Goal: Task Accomplishment & Management: Use online tool/utility

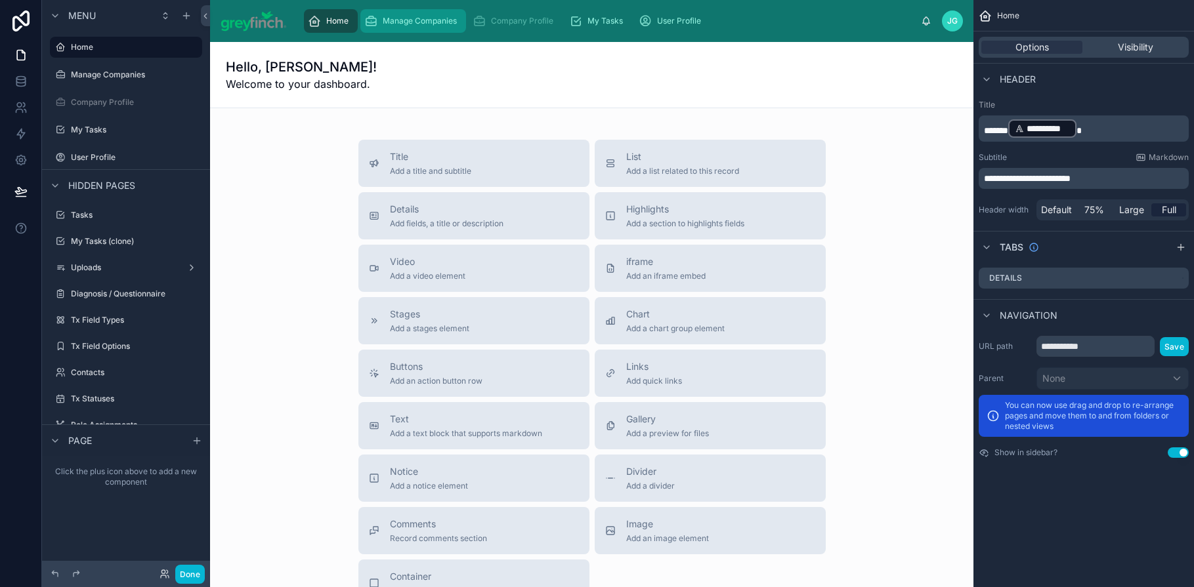
click at [421, 27] on div "Manage Companies" at bounding box center [413, 21] width 98 height 21
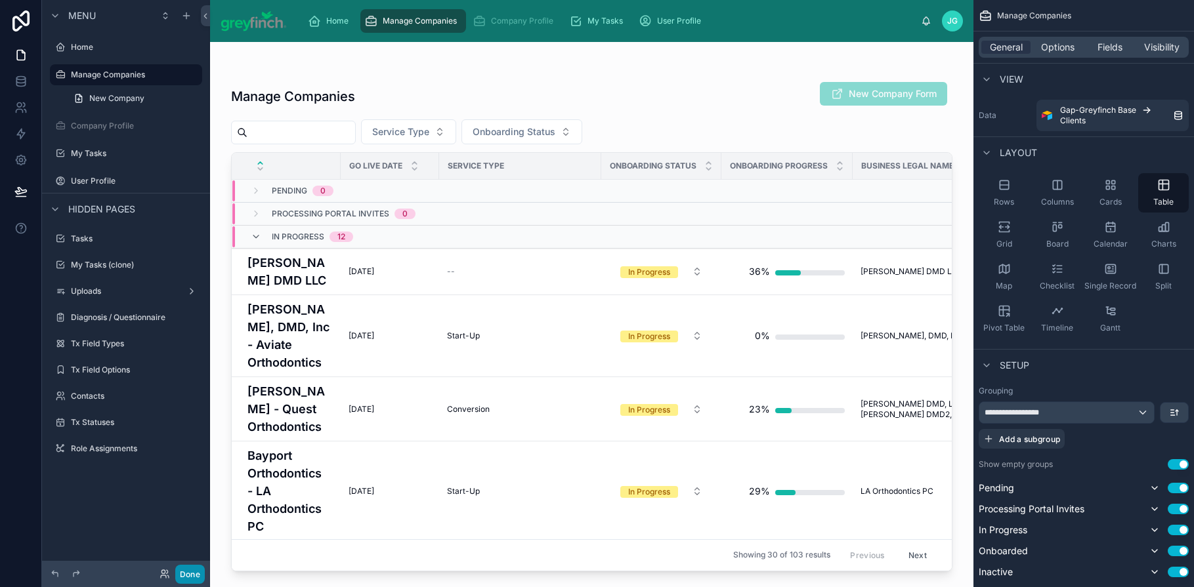
click at [189, 571] on button "Done" at bounding box center [190, 574] width 30 height 19
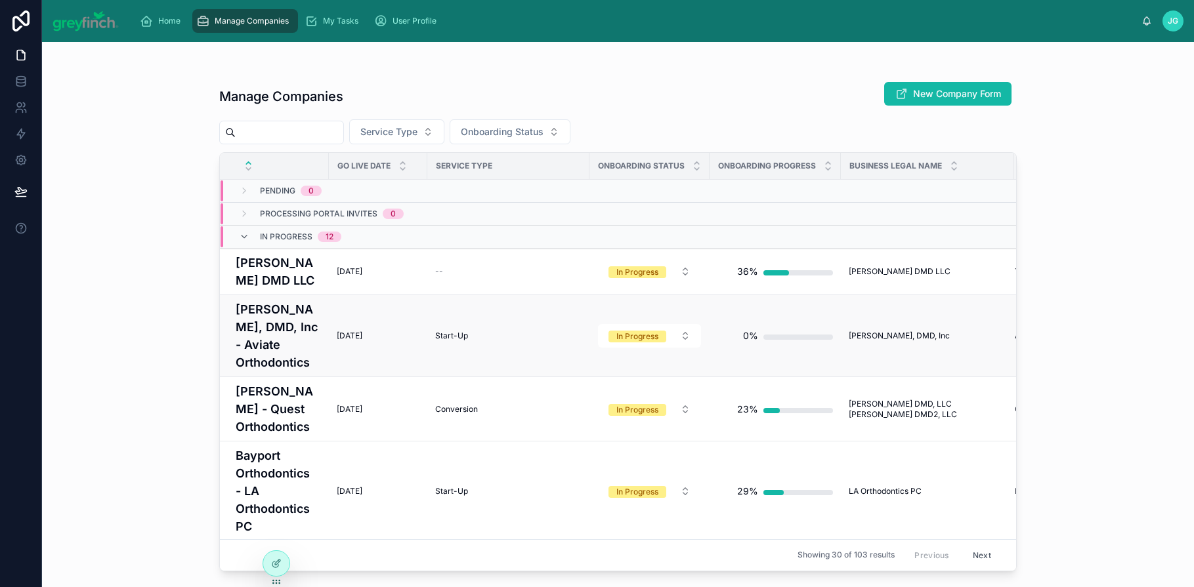
scroll to position [8, 0]
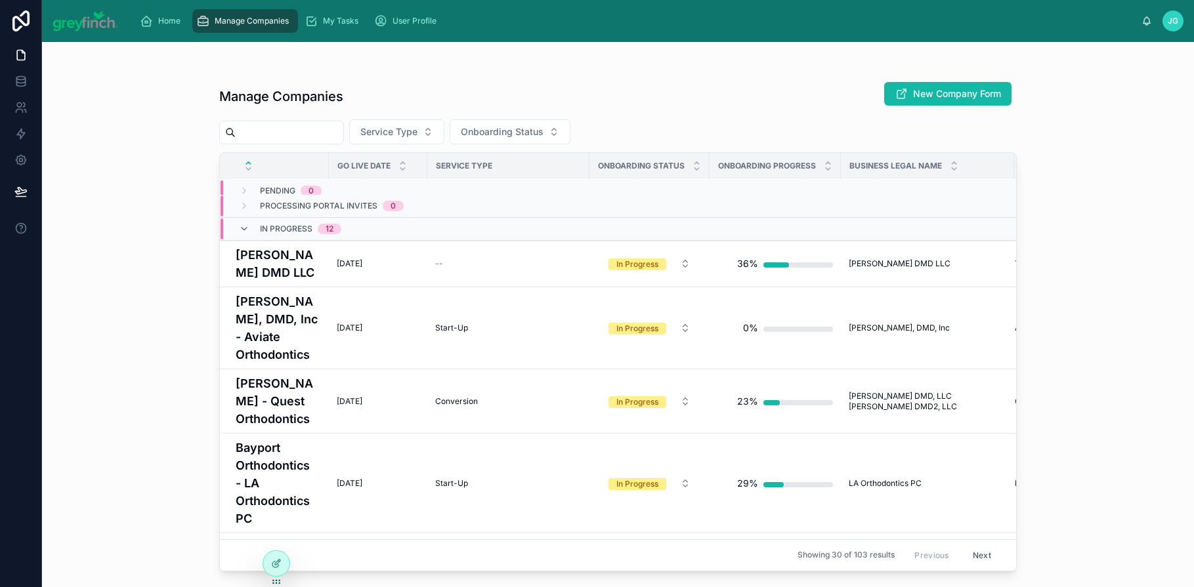
click at [297, 135] on input "text" at bounding box center [290, 132] width 108 height 18
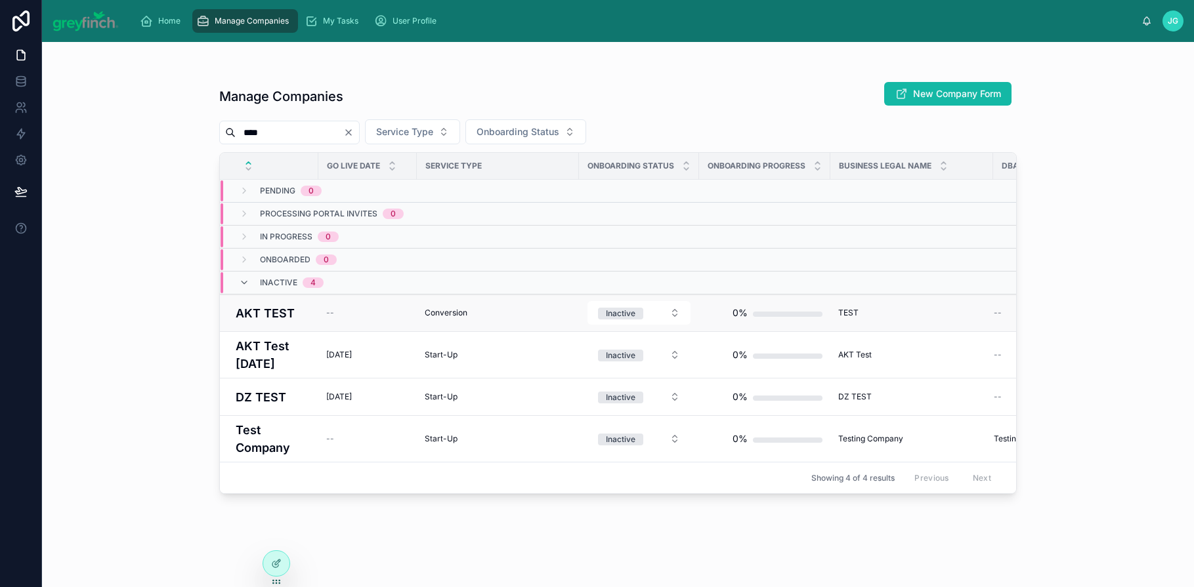
type input "****"
click at [293, 313] on h4 "AKT TEST" at bounding box center [273, 314] width 75 height 18
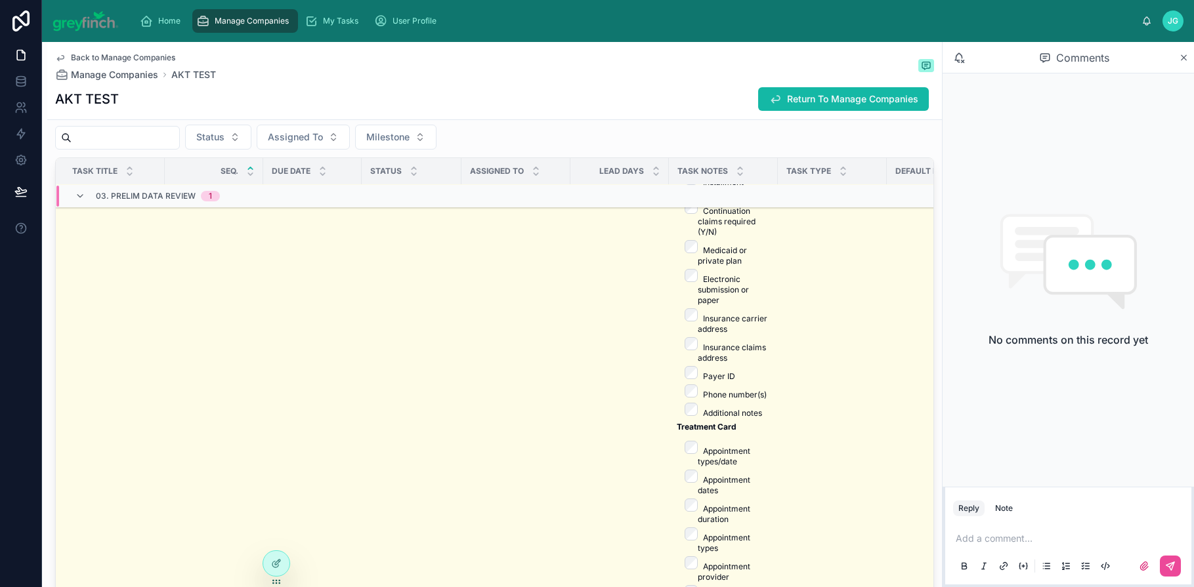
scroll to position [2214, 0]
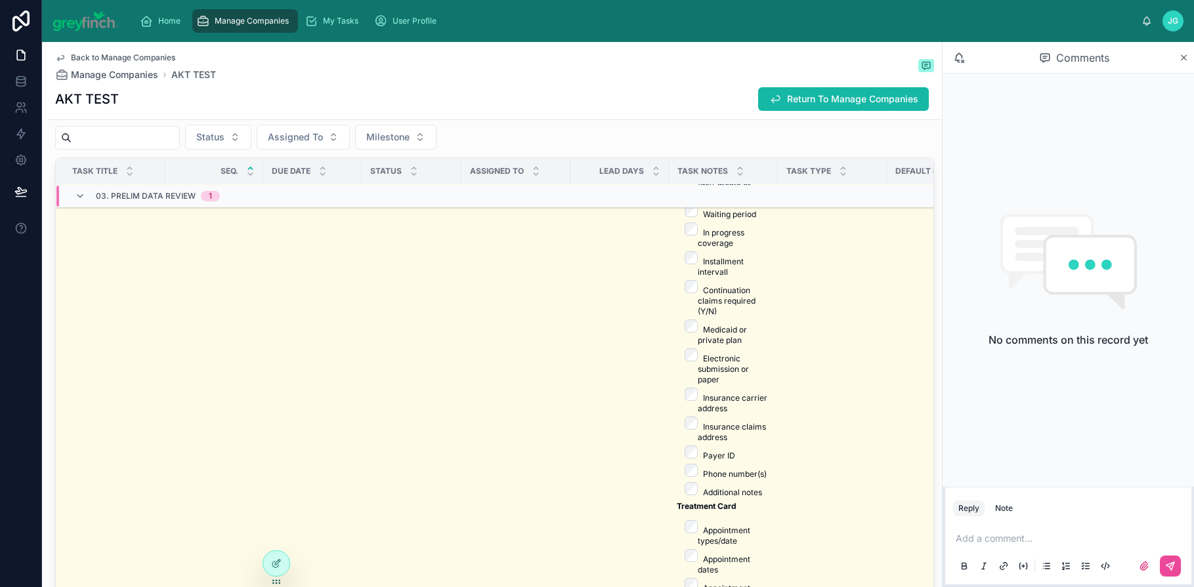
click at [112, 138] on input "text" at bounding box center [126, 138] width 108 height 18
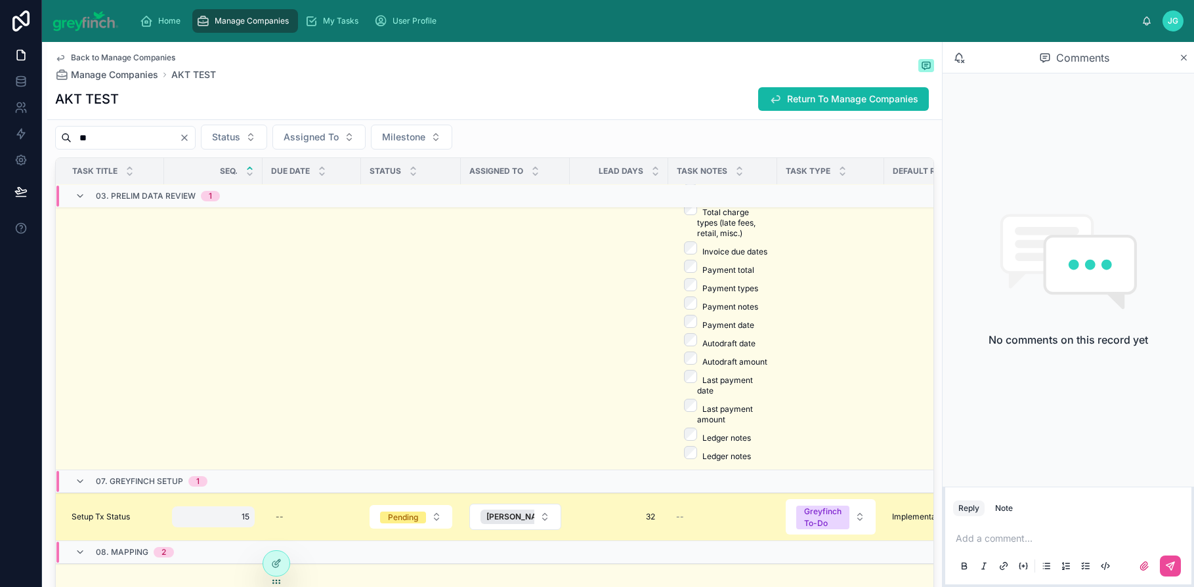
scroll to position [3110, 0]
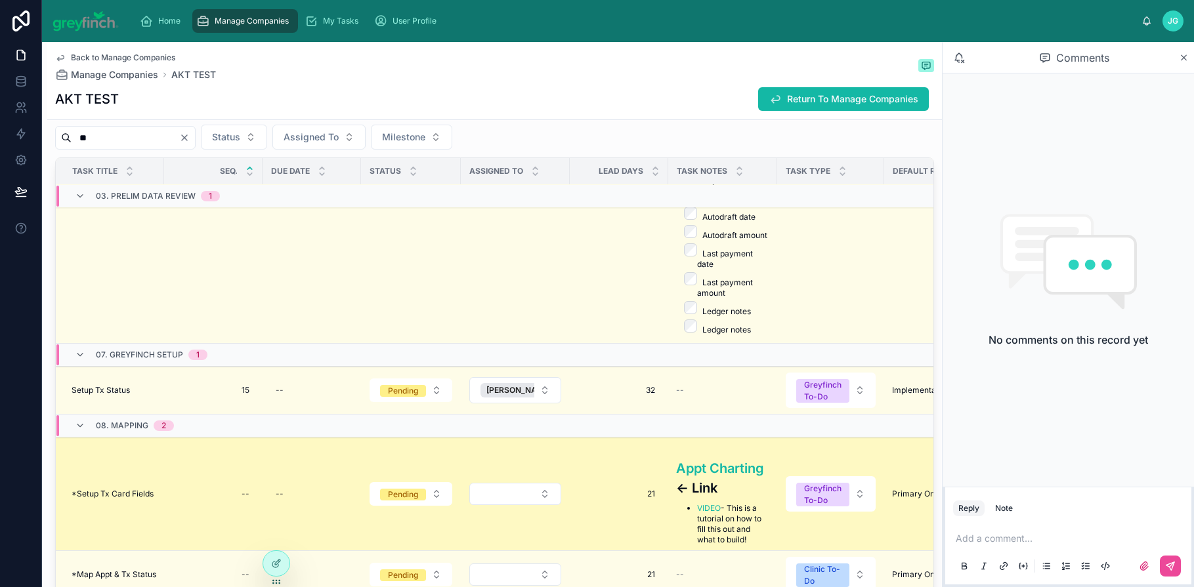
type input "**"
click at [125, 489] on span "*Setup Tx Card Fields" at bounding box center [113, 494] width 82 height 11
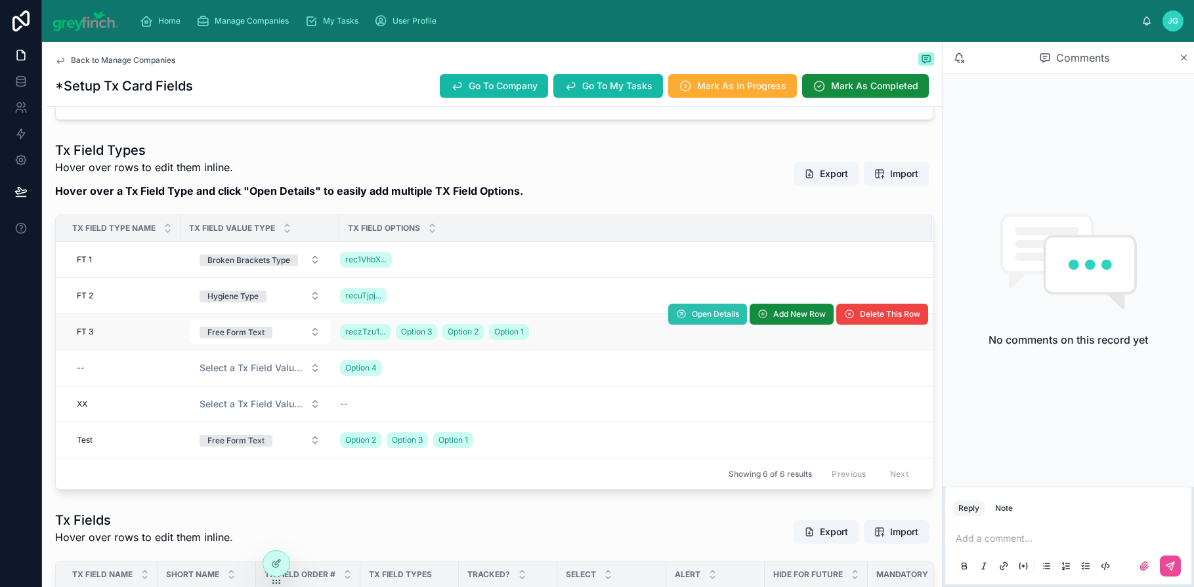
scroll to position [323, 0]
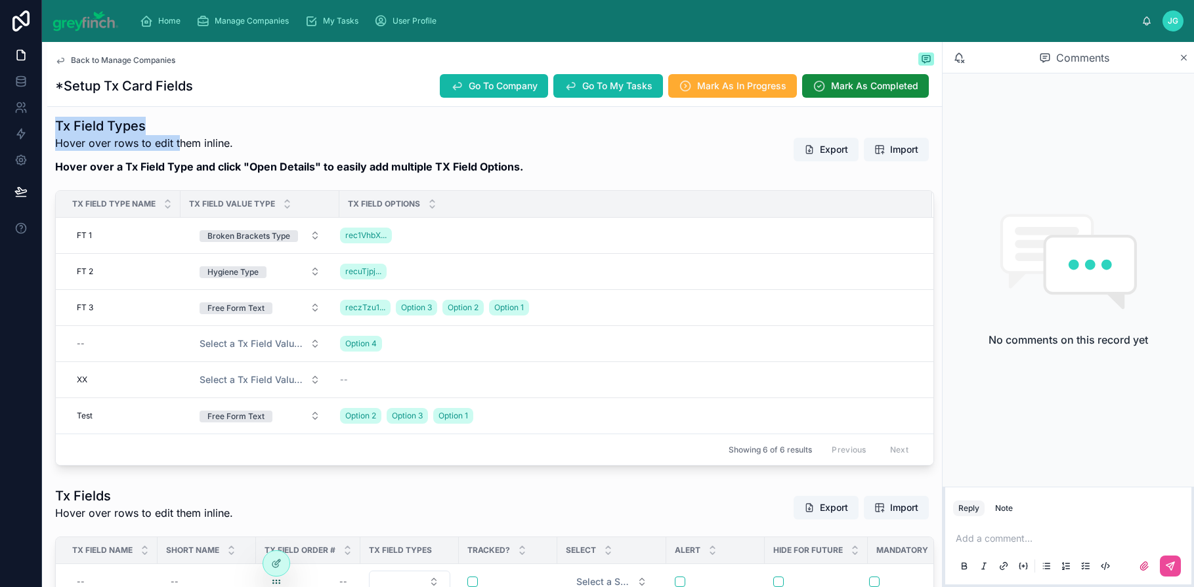
drag, startPoint x: 56, startPoint y: 126, endPoint x: 177, endPoint y: 143, distance: 121.3
click at [177, 144] on div "Tx Field Types Hover over rows to edit them inline. Hover over a Tx Field Type …" at bounding box center [289, 150] width 468 height 66
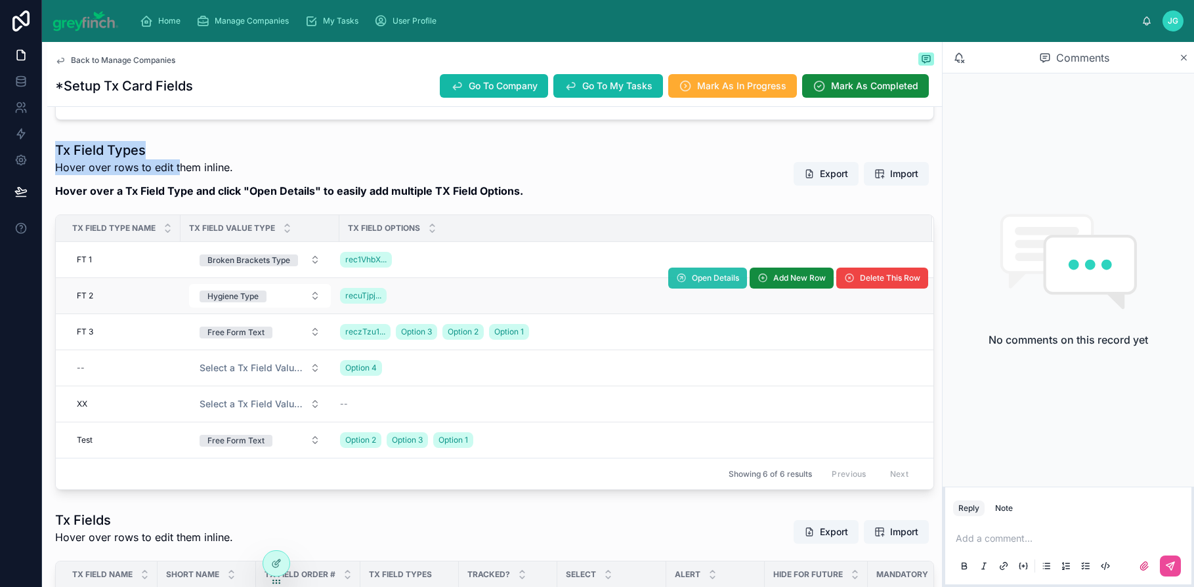
scroll to position [319, 0]
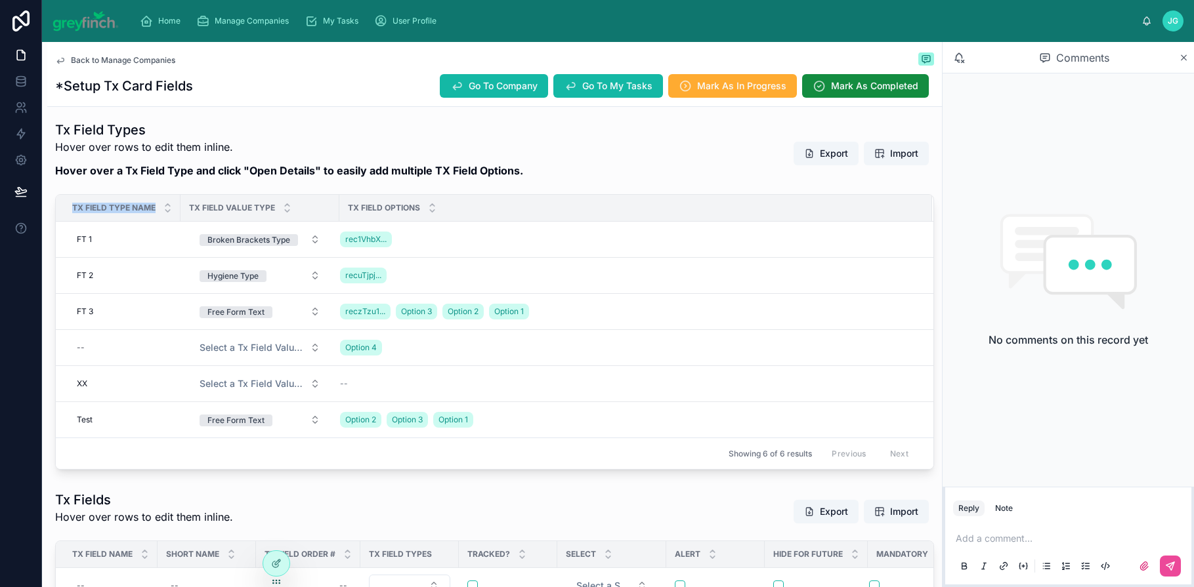
drag, startPoint x: 71, startPoint y: 206, endPoint x: 138, endPoint y: 214, distance: 67.4
click at [138, 214] on div "Tx Field Type Name" at bounding box center [117, 208] width 123 height 25
drag, startPoint x: 192, startPoint y: 209, endPoint x: 280, endPoint y: 210, distance: 87.3
click at [280, 210] on div "Tx Field Value Type" at bounding box center [260, 208] width 158 height 25
drag, startPoint x: 350, startPoint y: 206, endPoint x: 419, endPoint y: 213, distance: 69.2
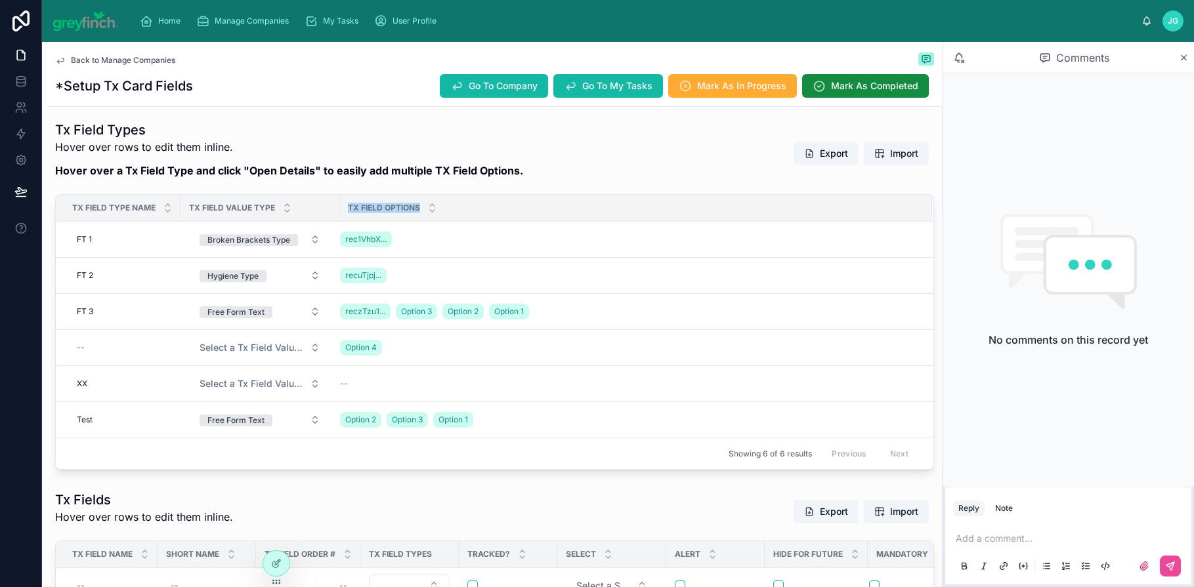
click at [419, 213] on span "Tx Field Options" at bounding box center [384, 208] width 72 height 11
drag, startPoint x: 60, startPoint y: 131, endPoint x: 160, endPoint y: 141, distance: 100.3
click at [160, 141] on div "Tx Field Types Hover over rows to edit them inline. Hover over a Tx Field Type …" at bounding box center [289, 154] width 468 height 66
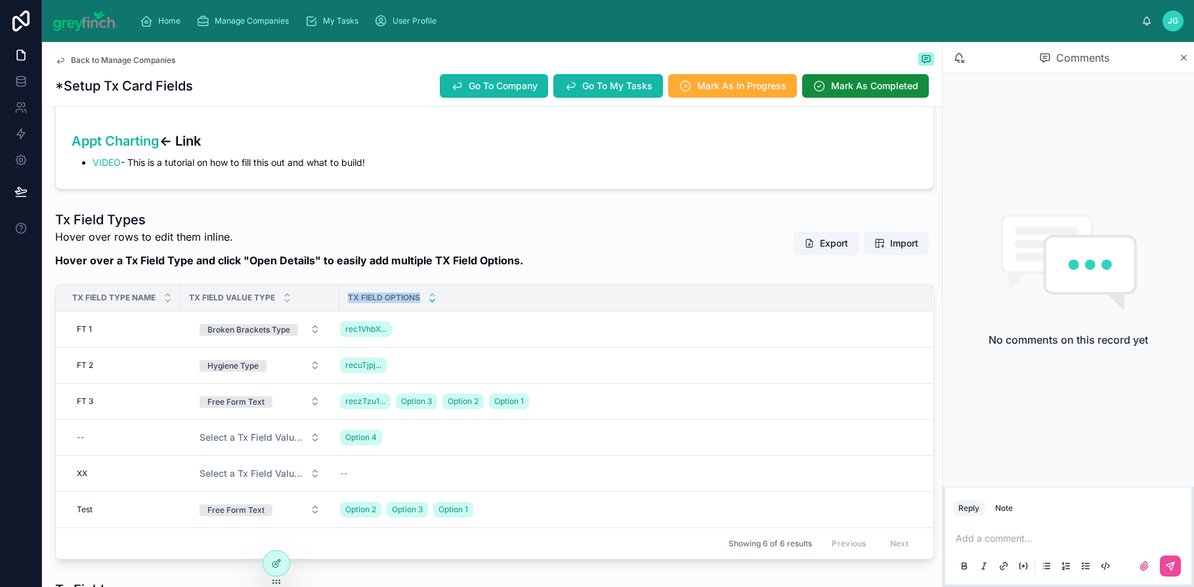
drag, startPoint x: 350, startPoint y: 298, endPoint x: 427, endPoint y: 298, distance: 77.4
click at [427, 298] on div "Tx Field Options" at bounding box center [635, 298] width 591 height 25
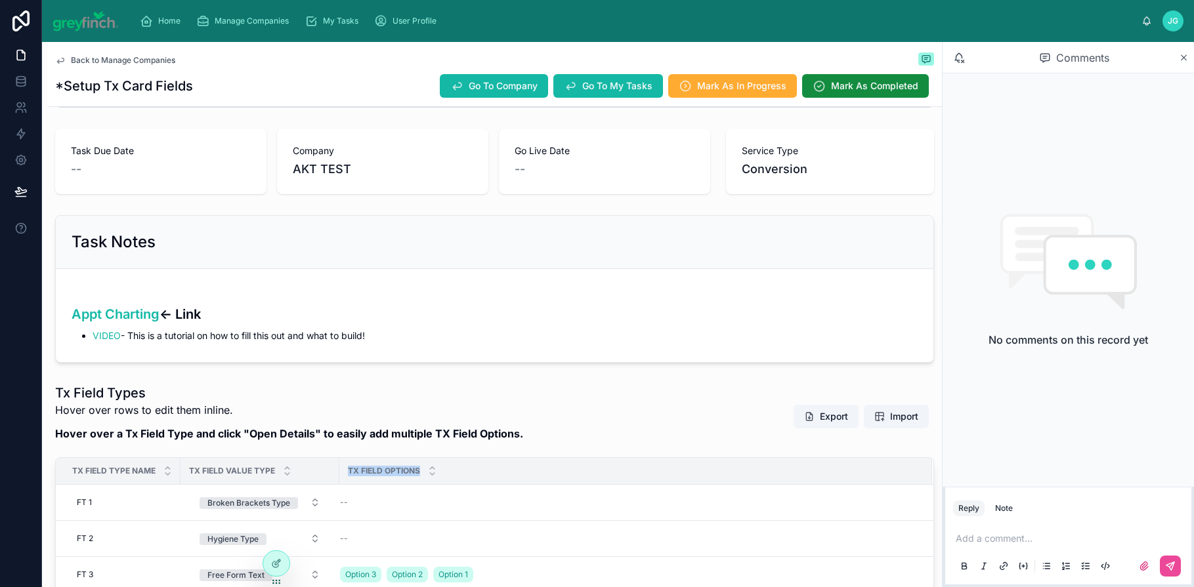
scroll to position [258, 0]
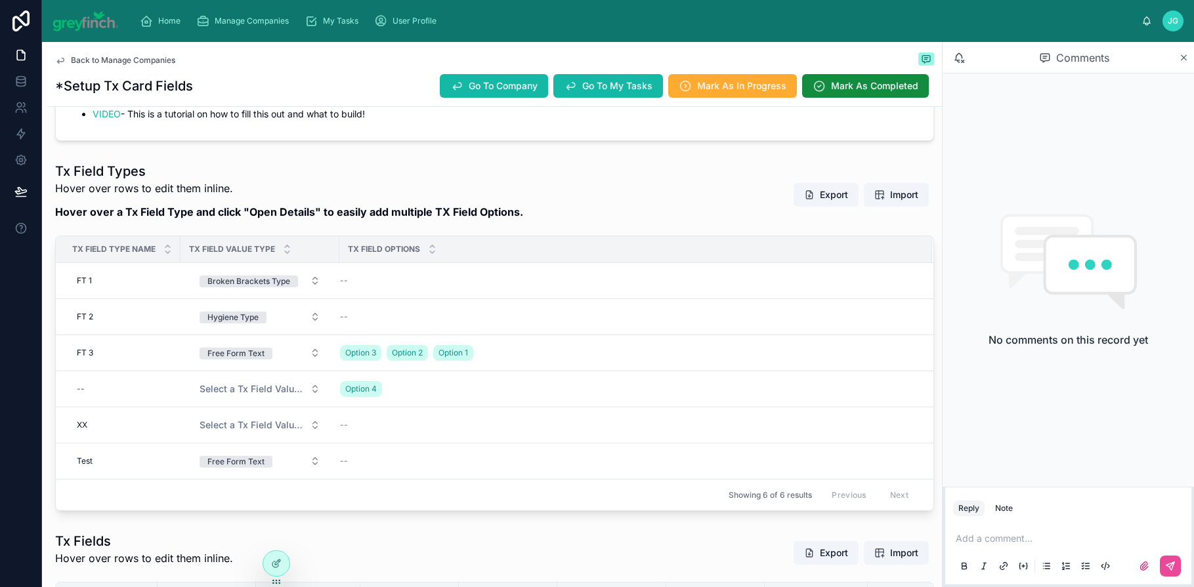
scroll to position [250, 0]
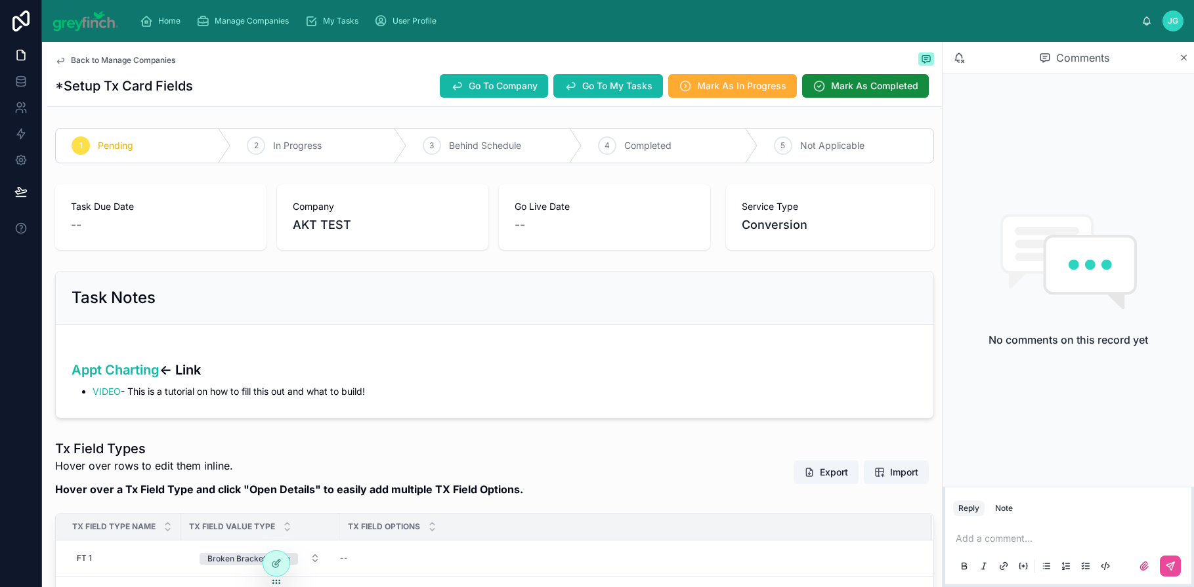
scroll to position [309, 0]
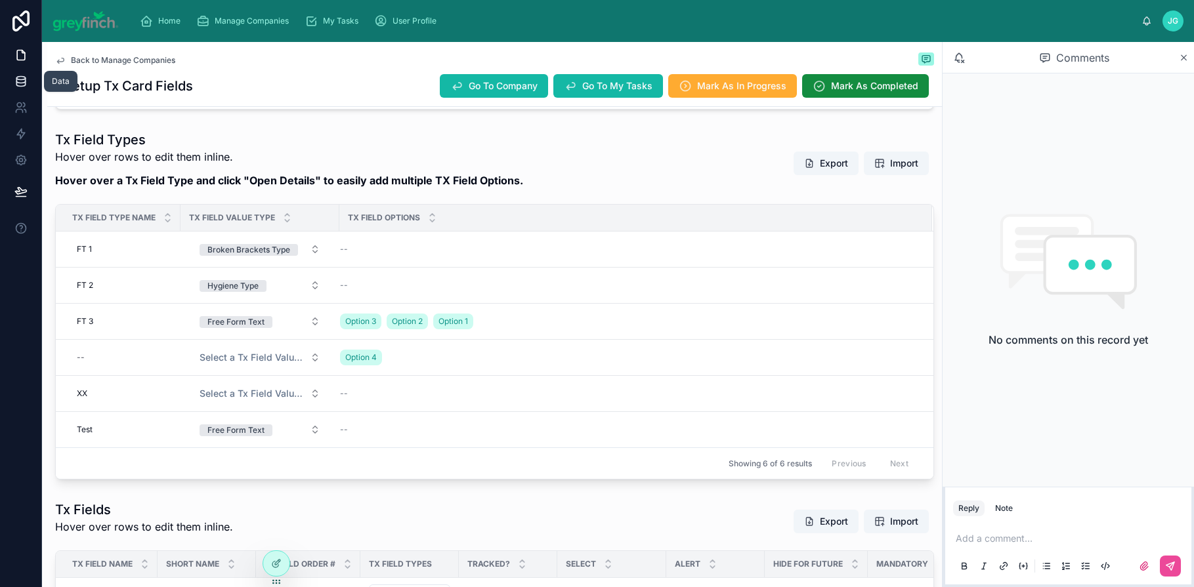
click at [17, 85] on icon at bounding box center [20, 81] width 13 height 13
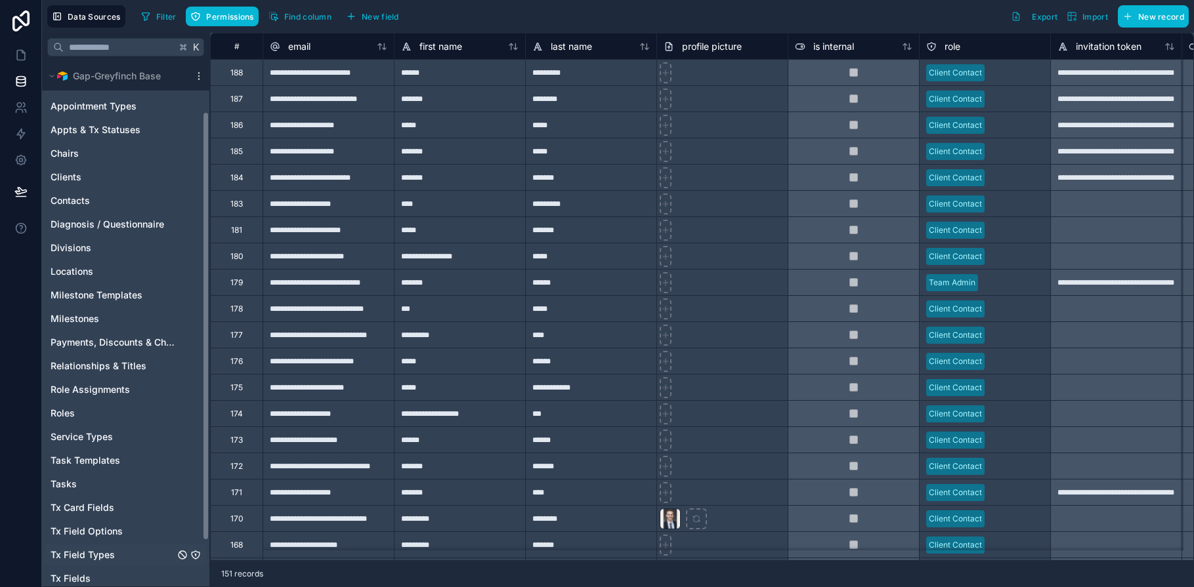
scroll to position [117, 0]
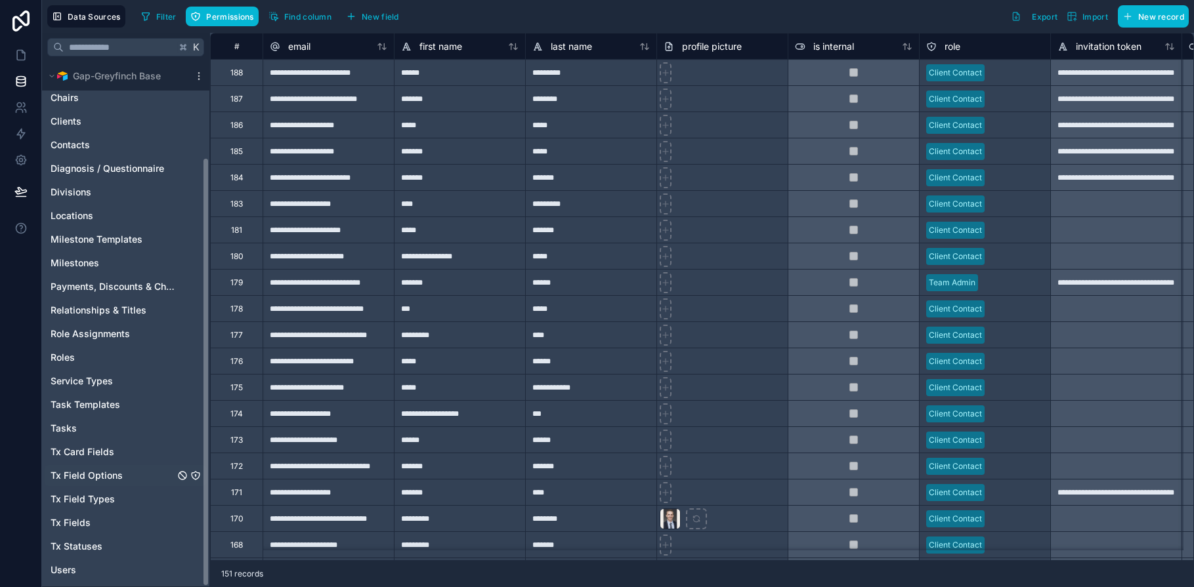
click at [100, 475] on span "Tx Field Options" at bounding box center [87, 475] width 72 height 13
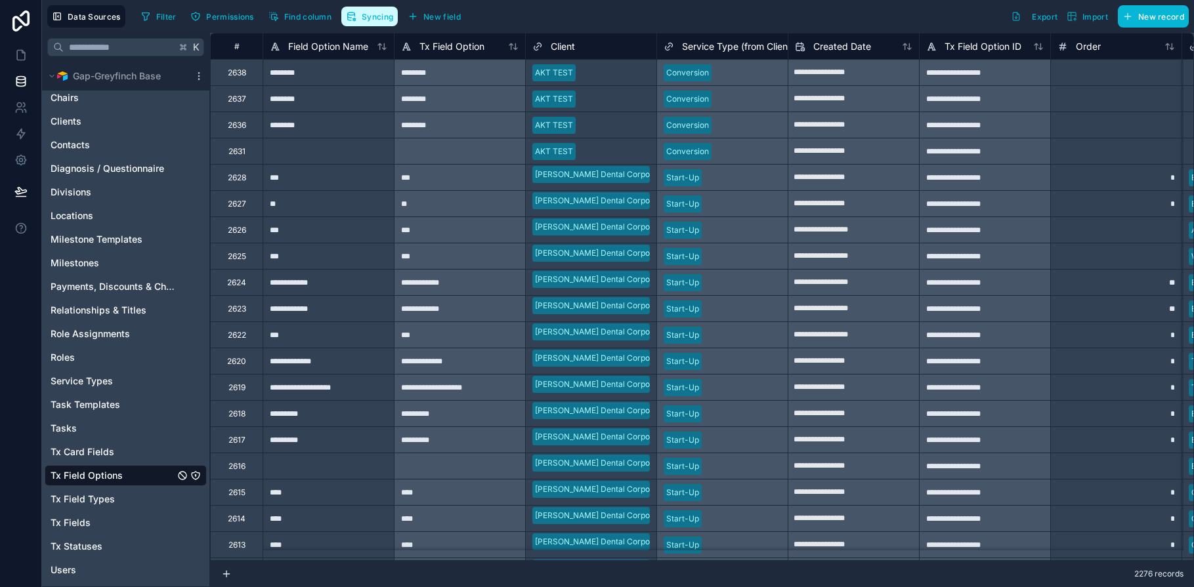
click at [371, 17] on span "Syncing" at bounding box center [378, 17] width 32 height 10
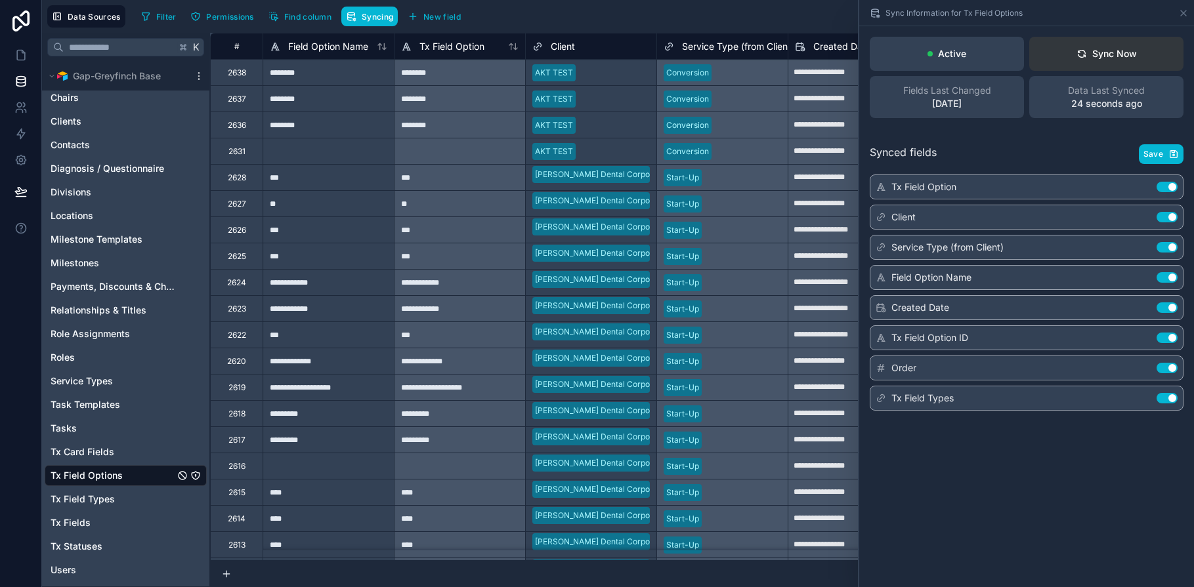
click at [1104, 53] on div "Sync Now" at bounding box center [1106, 53] width 60 height 13
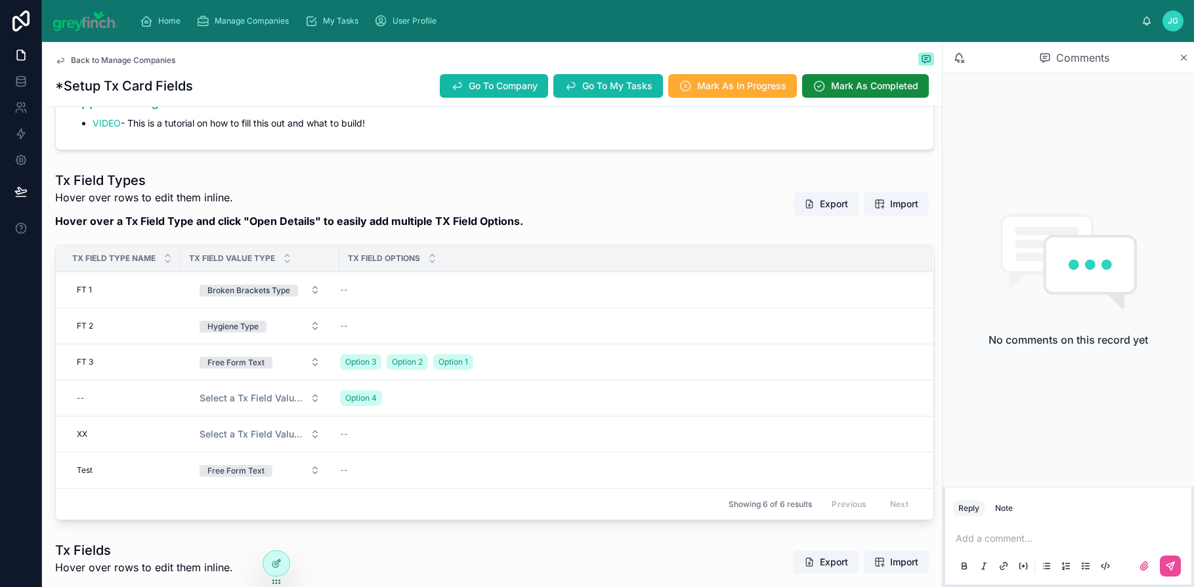
scroll to position [246, 0]
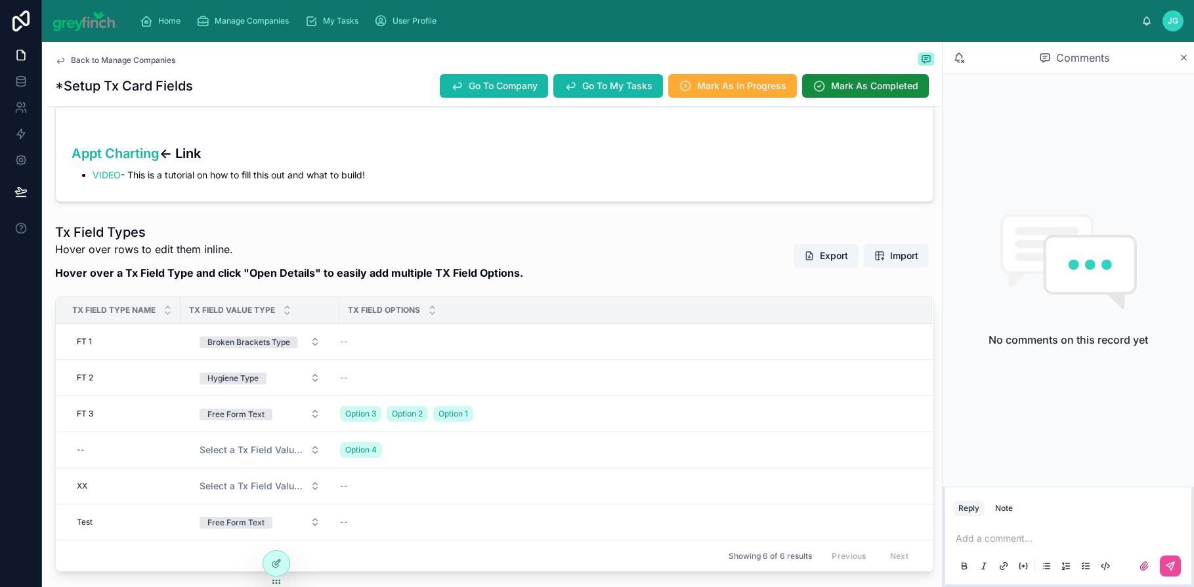
scroll to position [216, 0]
click at [860, 398] on span "Delete This Row" at bounding box center [890, 397] width 60 height 11
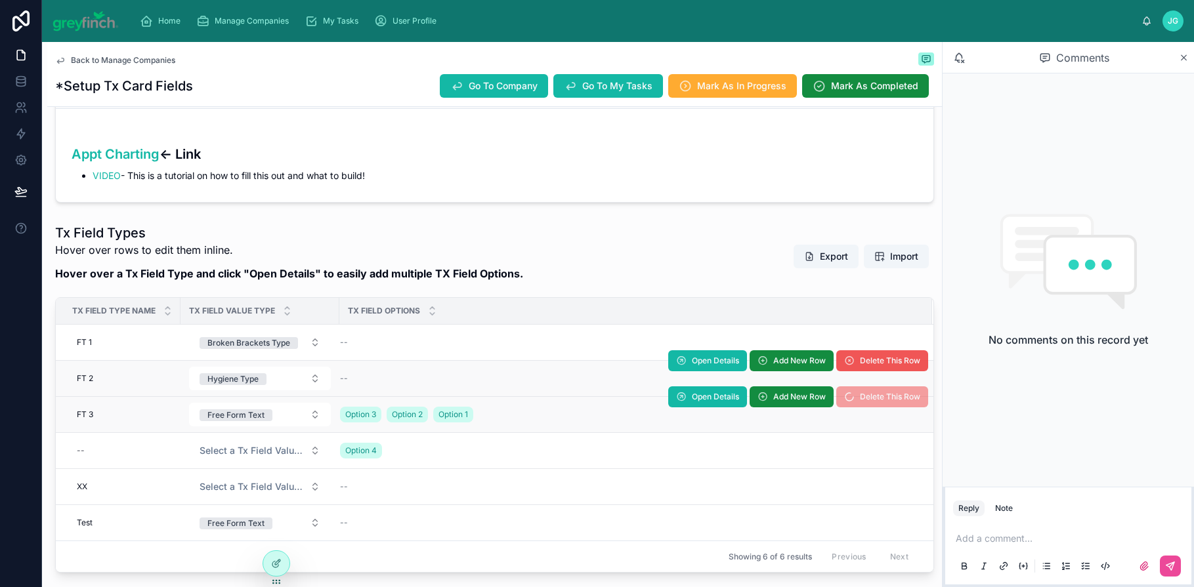
click at [863, 357] on span "Delete This Row" at bounding box center [890, 361] width 60 height 11
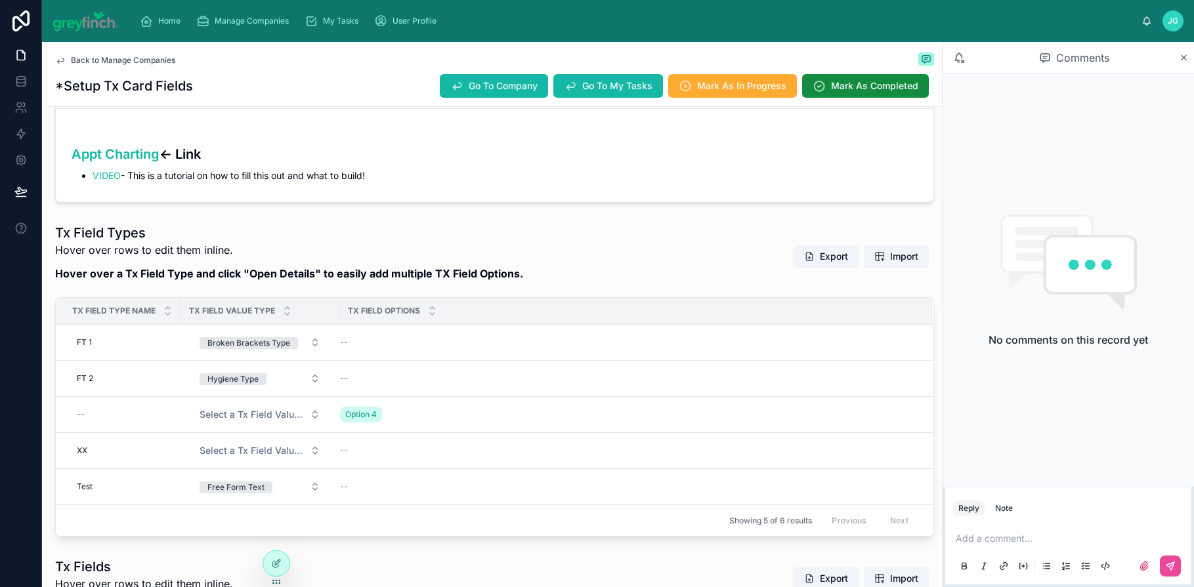
click at [860, 322] on div "Tx Field Options" at bounding box center [635, 311] width 591 height 25
click at [0, 0] on button "Delete This Row" at bounding box center [0, 0] width 0 height 0
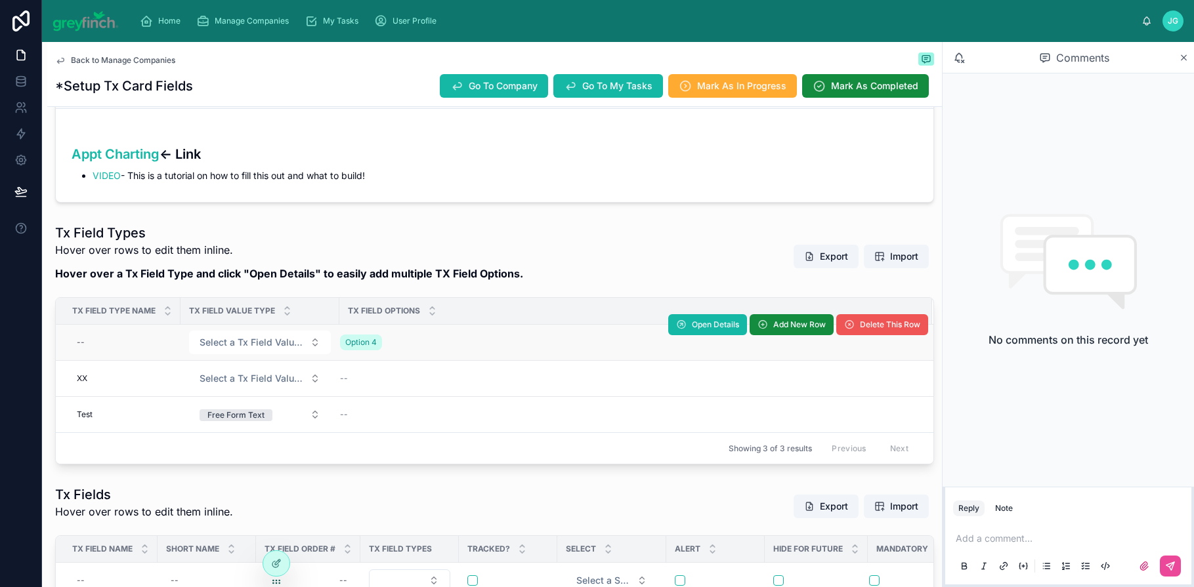
click at [862, 330] on button "Delete This Row" at bounding box center [882, 324] width 92 height 21
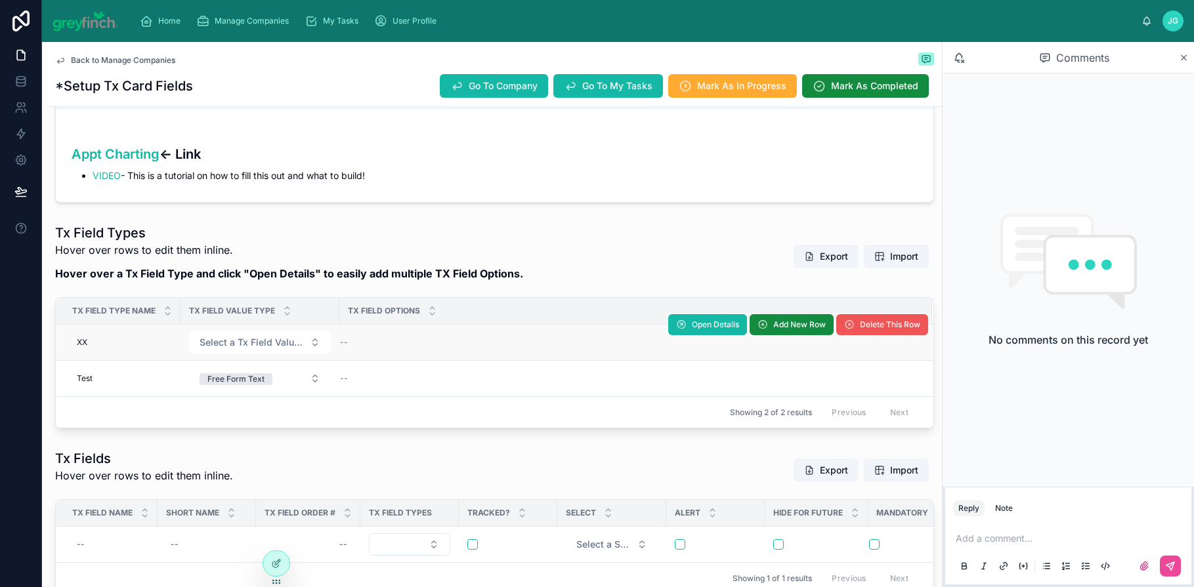
click at [865, 329] on span "Delete This Row" at bounding box center [890, 325] width 60 height 11
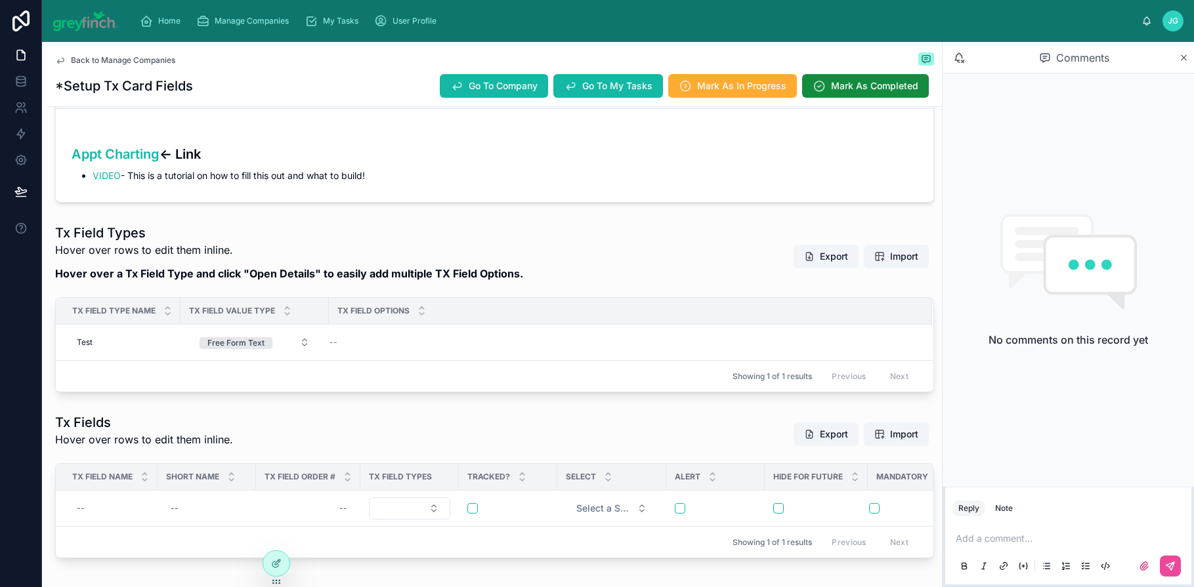
click at [0, 0] on span "Delete This Row" at bounding box center [0, 0] width 0 height 0
click at [890, 257] on span "Import" at bounding box center [904, 256] width 28 height 13
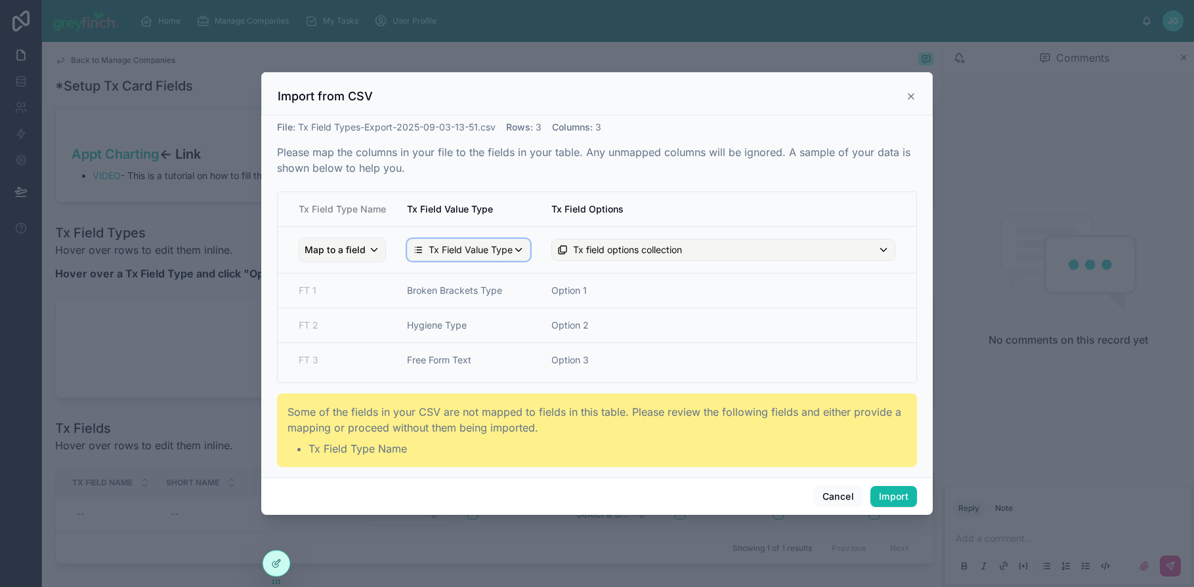
click at [463, 251] on span "Tx Field Value Type" at bounding box center [471, 250] width 84 height 13
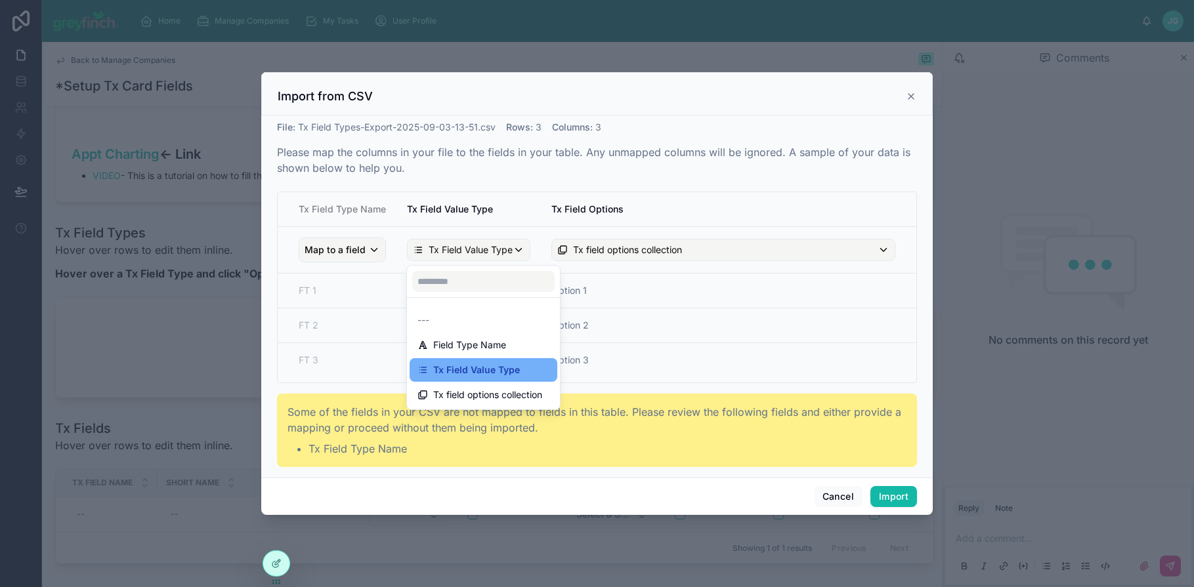
click at [486, 376] on span "Tx Field Value Type" at bounding box center [476, 370] width 87 height 16
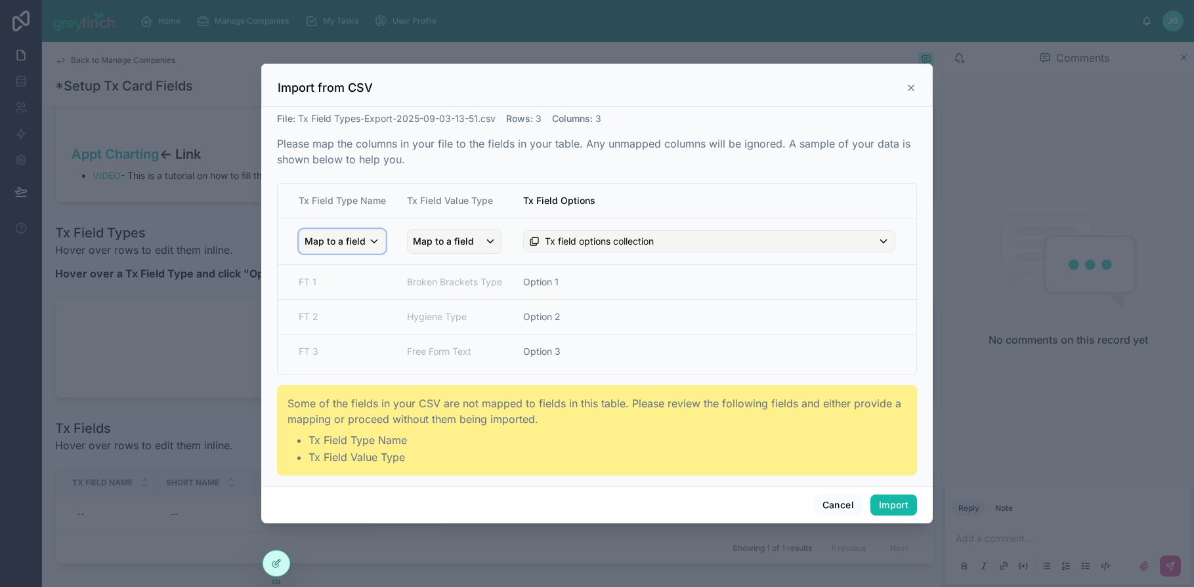
click at [352, 238] on span "Map to a field" at bounding box center [335, 242] width 61 height 24
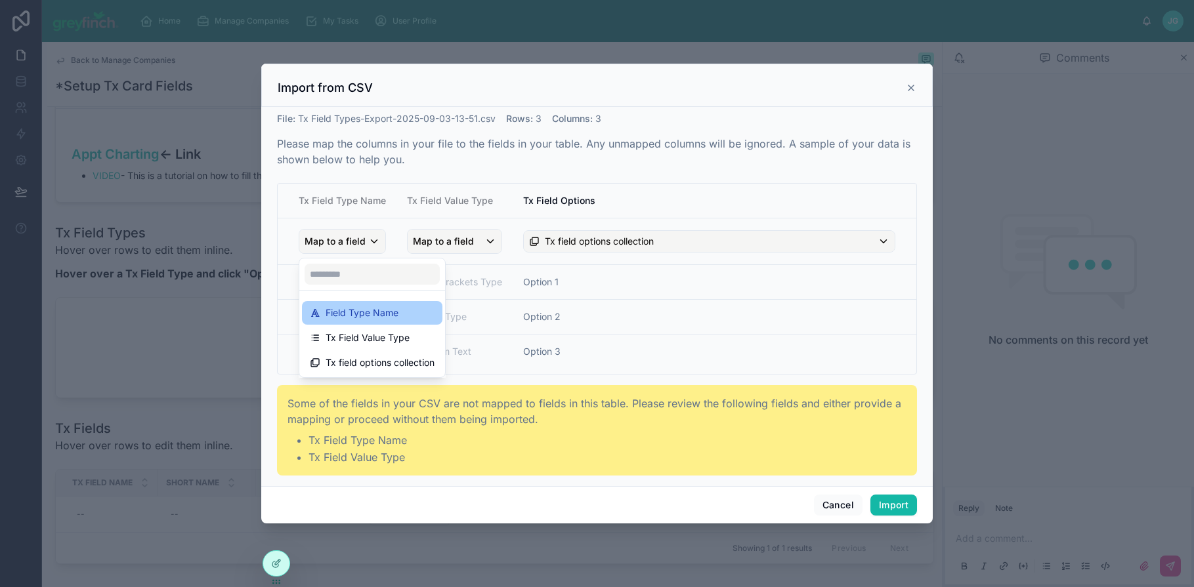
click at [360, 310] on span "Field Type Name" at bounding box center [362, 313] width 73 height 16
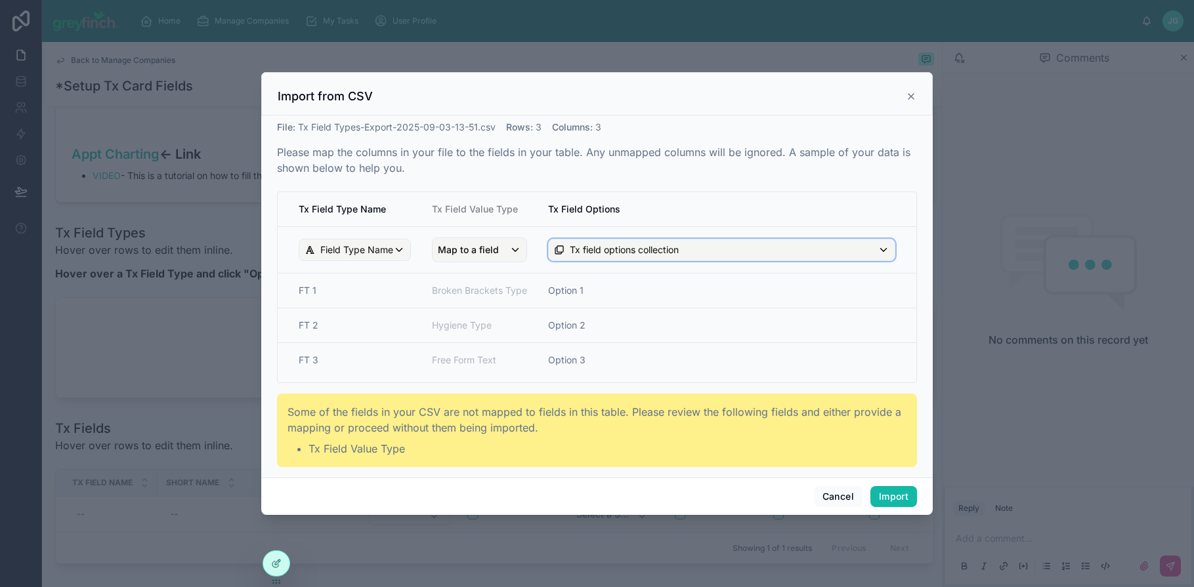
click at [624, 257] on div "Tx field options collection" at bounding box center [722, 250] width 346 height 21
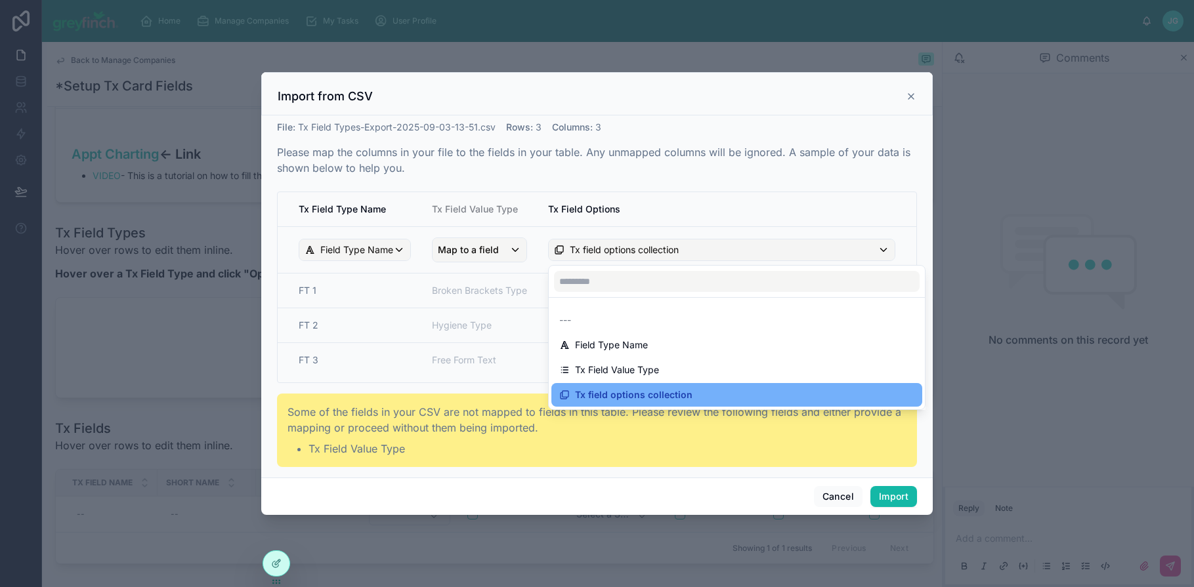
click at [671, 400] on span "Tx field options collection" at bounding box center [633, 395] width 117 height 16
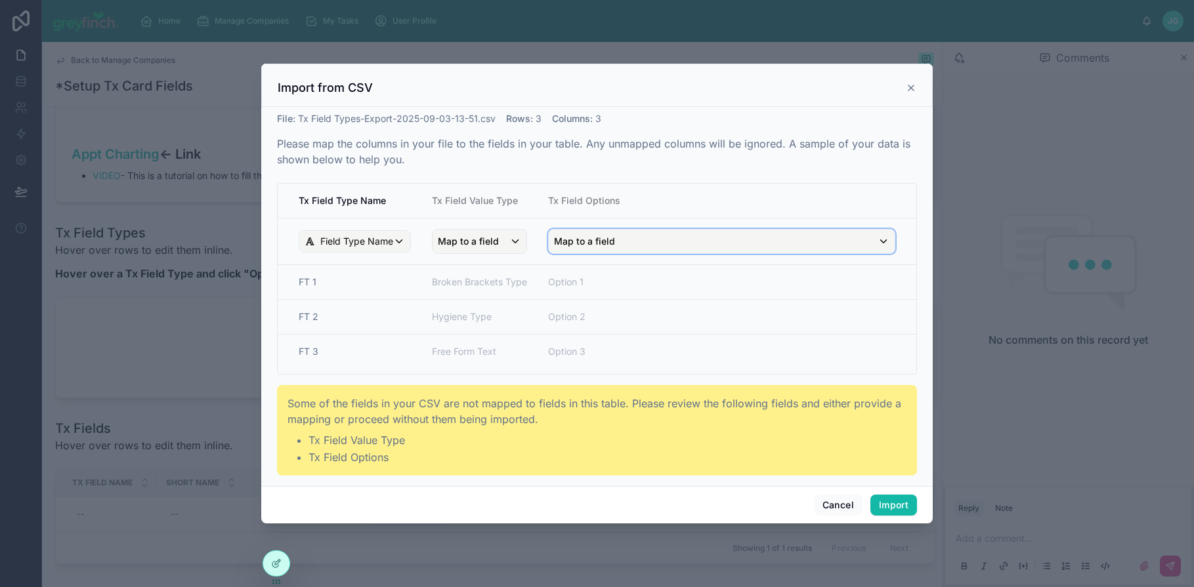
click at [619, 243] on div "Map to a field" at bounding box center [722, 242] width 346 height 24
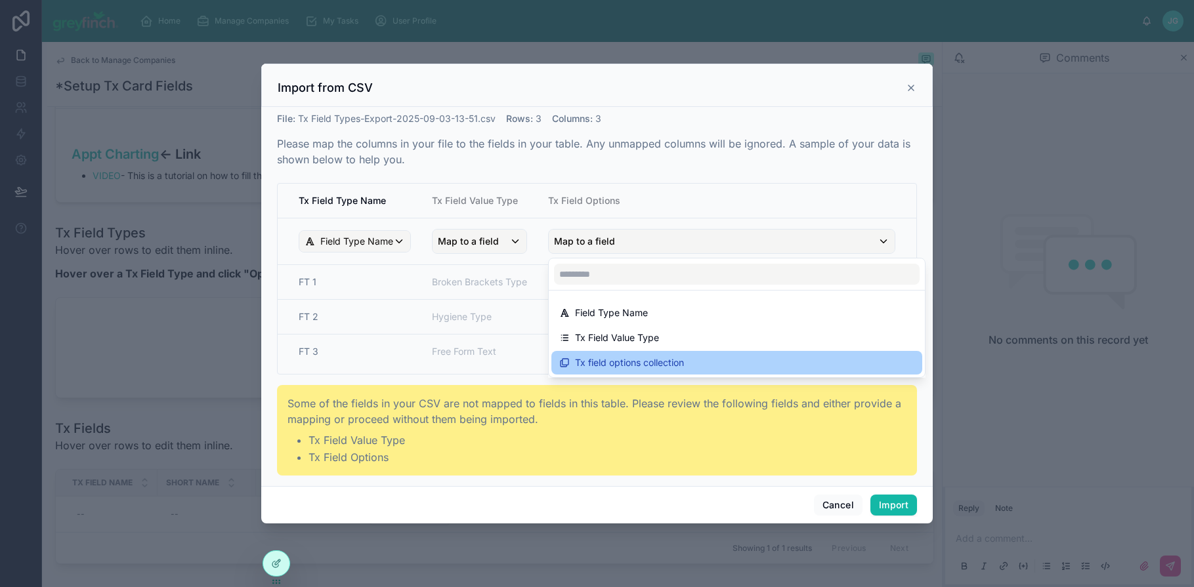
click at [609, 358] on span "Tx field options collection" at bounding box center [629, 363] width 109 height 16
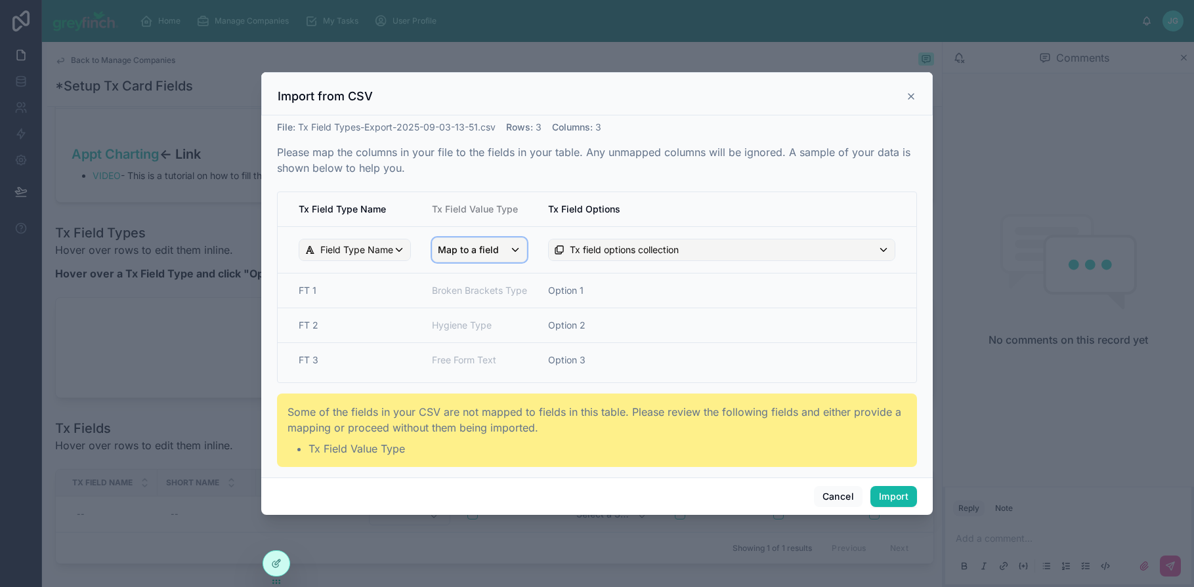
click at [508, 258] on div "Map to a field" at bounding box center [480, 250] width 94 height 24
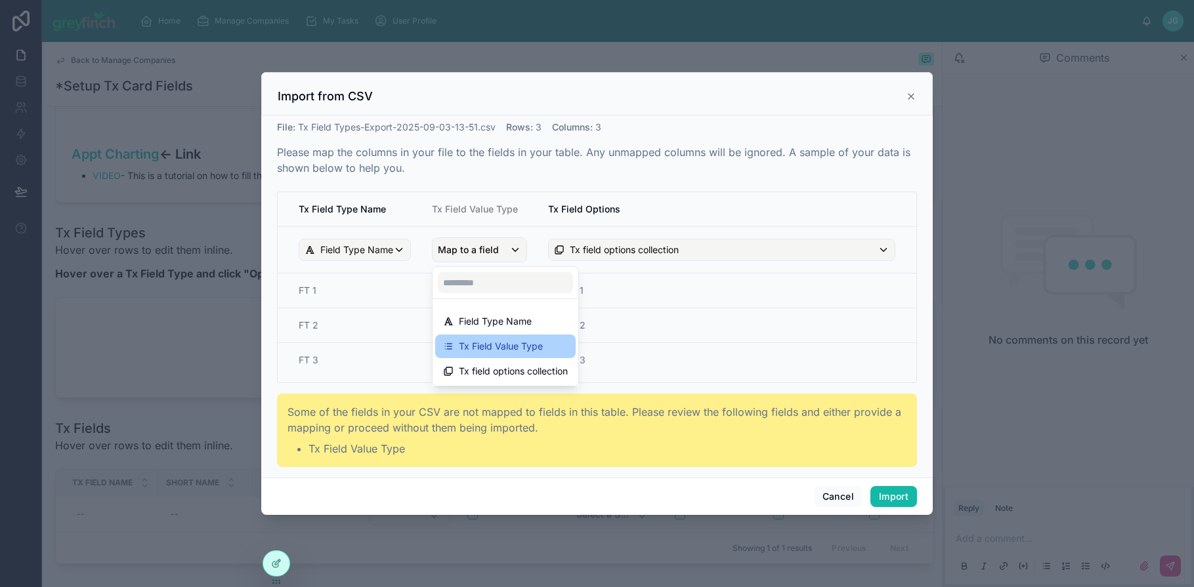
click at [505, 341] on span "Tx Field Value Type" at bounding box center [501, 347] width 84 height 16
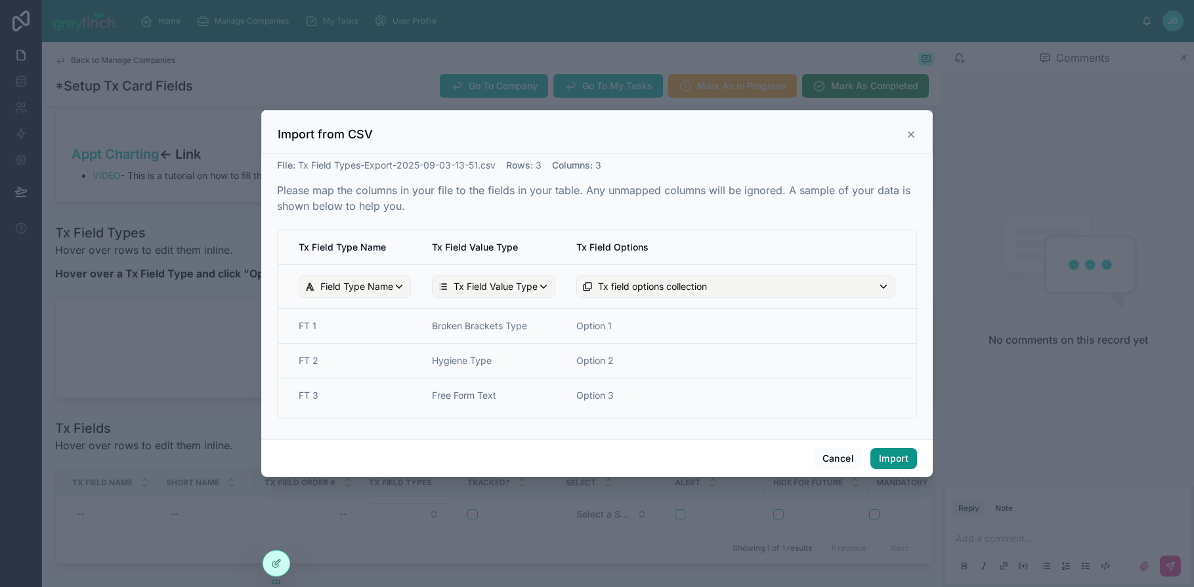
click at [879, 462] on button "Import" at bounding box center [893, 458] width 47 height 21
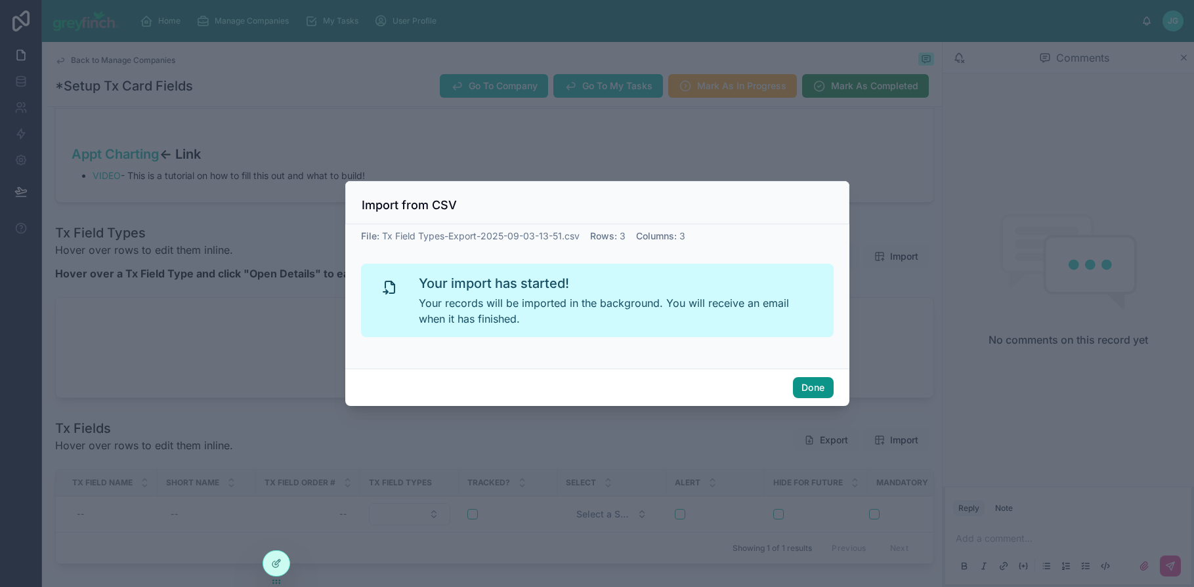
click at [806, 390] on button "Done" at bounding box center [813, 387] width 40 height 21
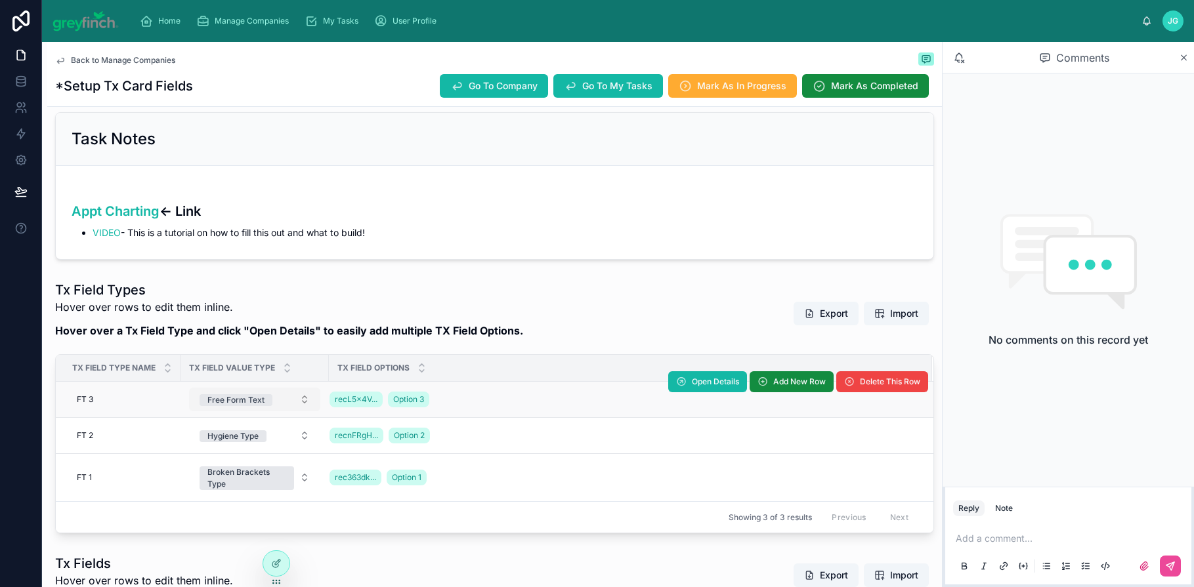
scroll to position [174, 0]
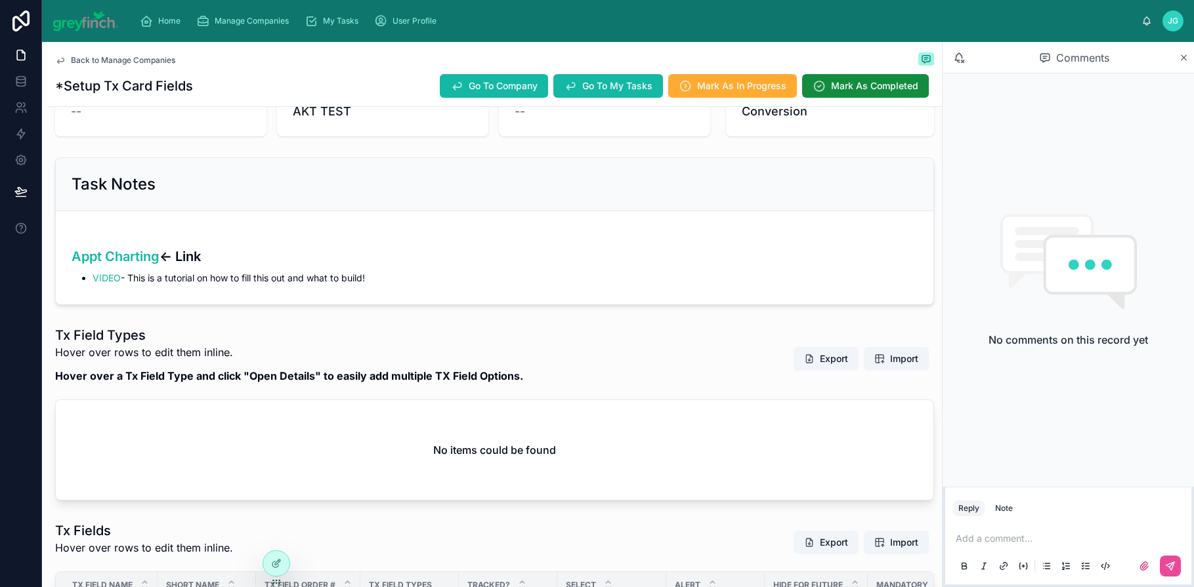
scroll to position [226, 0]
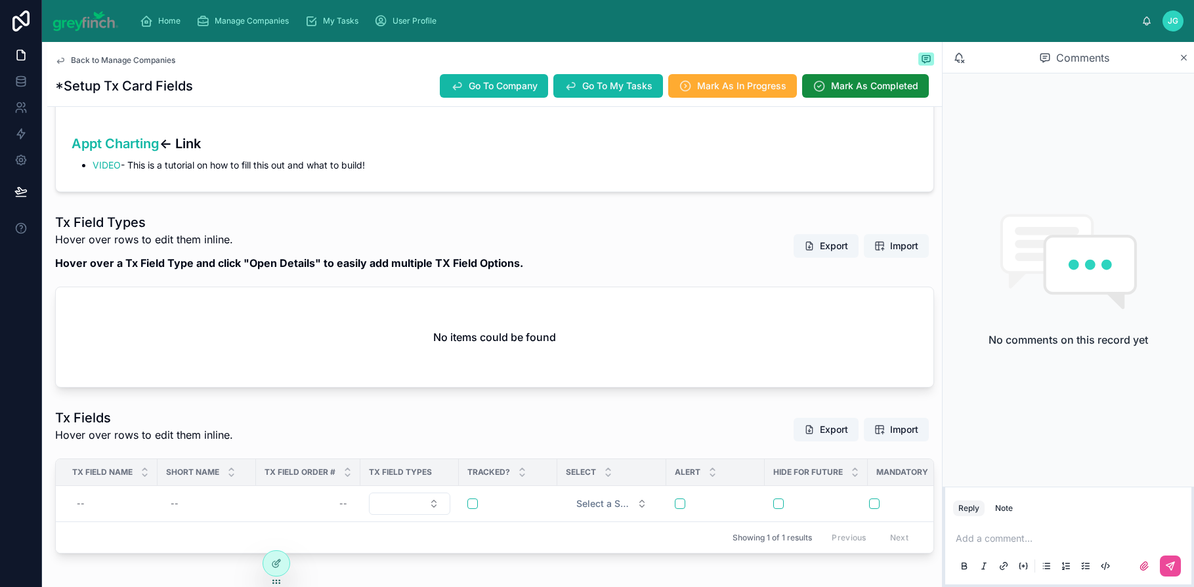
click at [891, 249] on span "Import" at bounding box center [904, 246] width 28 height 13
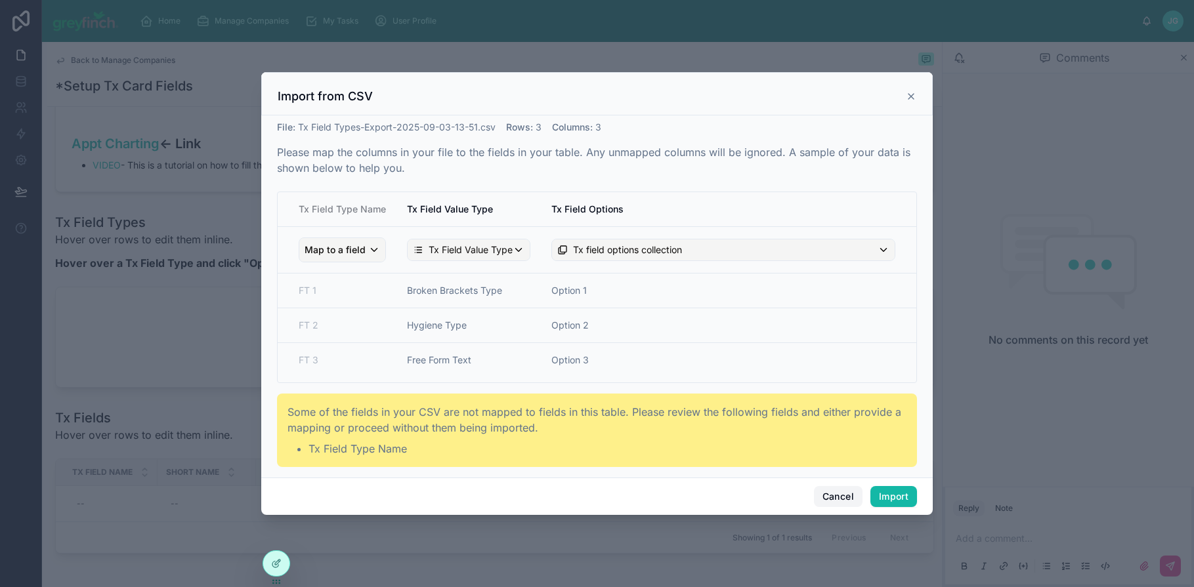
click at [838, 491] on button "Cancel" at bounding box center [838, 496] width 49 height 21
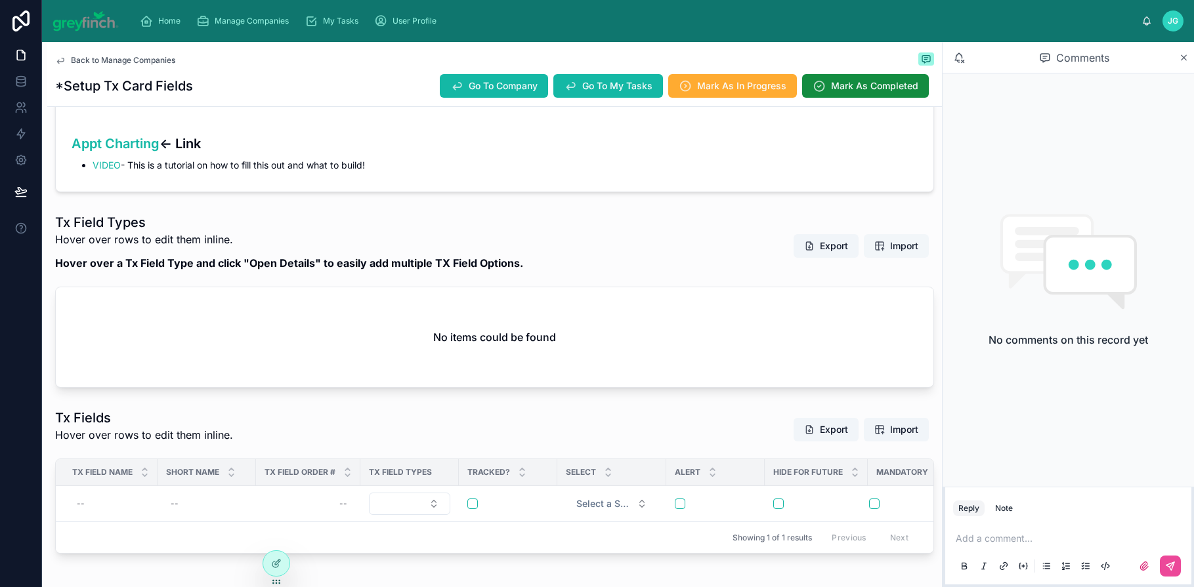
click at [898, 246] on span "Import" at bounding box center [904, 246] width 28 height 13
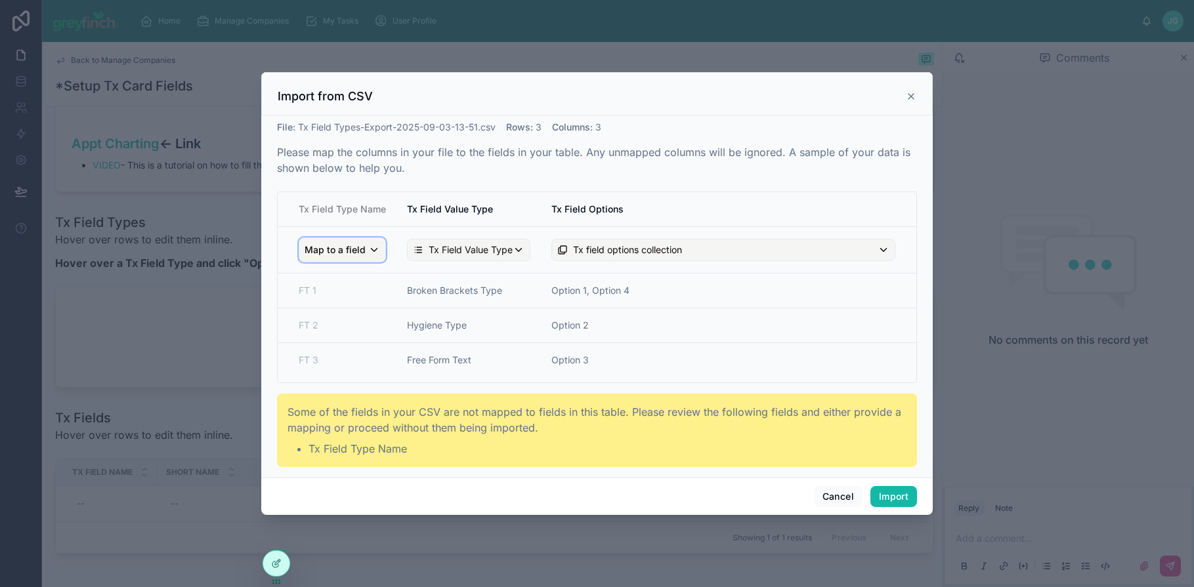
click at [371, 249] on div "Map to a field" at bounding box center [342, 250] width 86 height 24
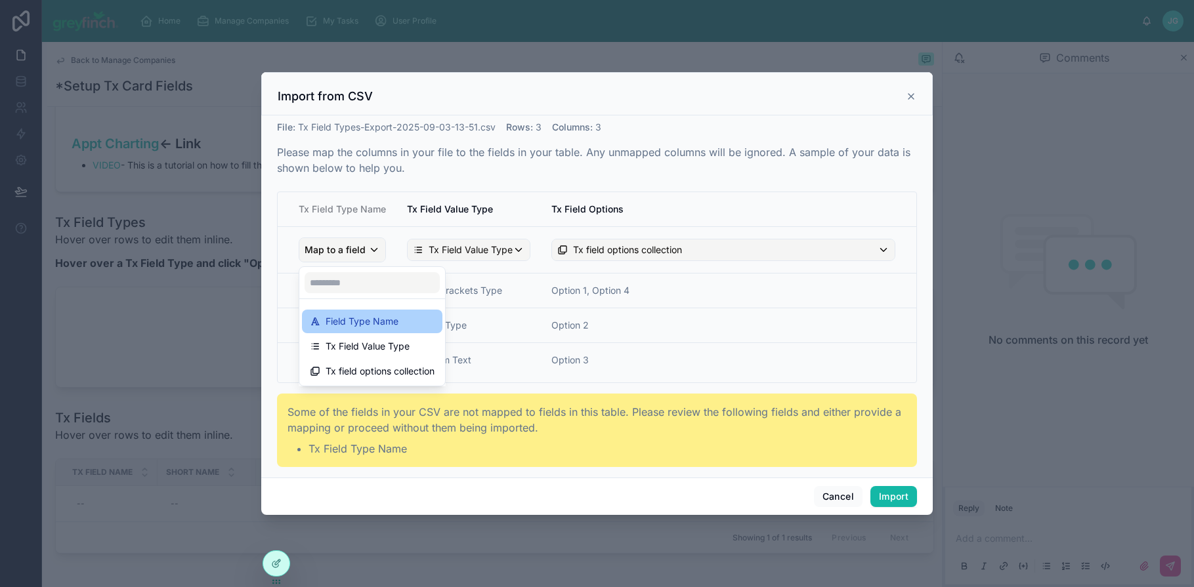
click at [358, 321] on span "Field Type Name" at bounding box center [362, 322] width 73 height 16
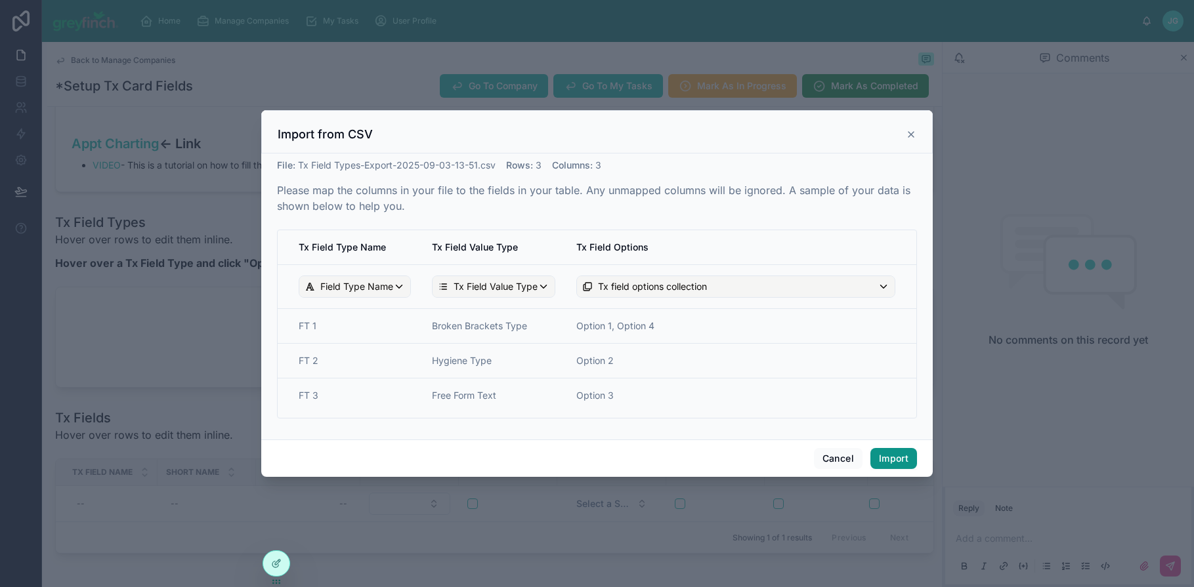
click at [897, 459] on button "Import" at bounding box center [893, 458] width 47 height 21
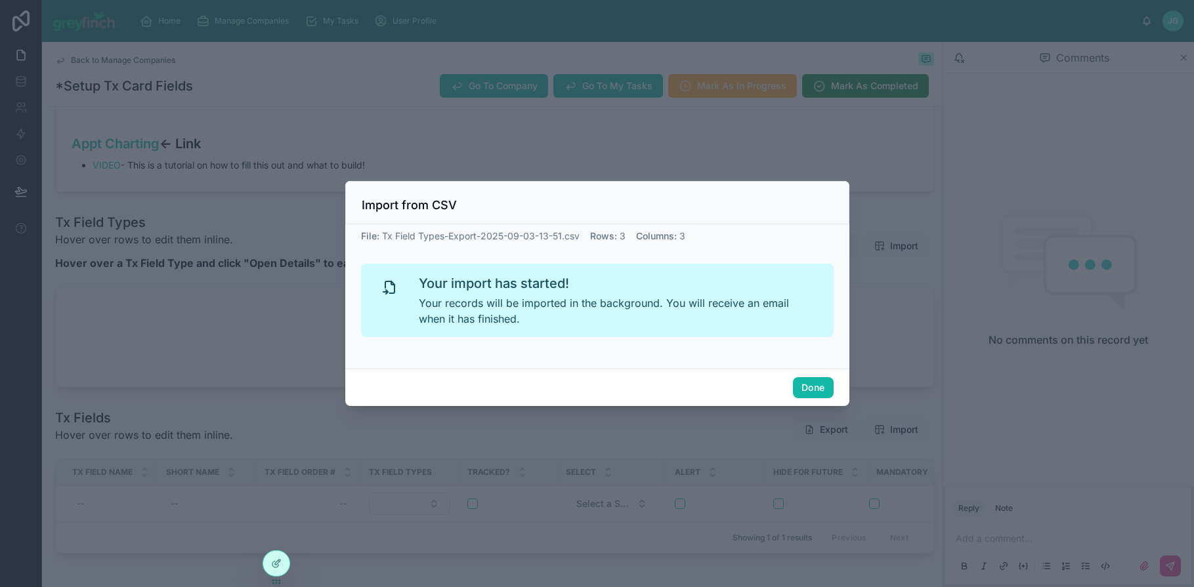
click at [806, 398] on div "Done" at bounding box center [597, 387] width 504 height 37
click at [803, 382] on button "Done" at bounding box center [813, 387] width 40 height 21
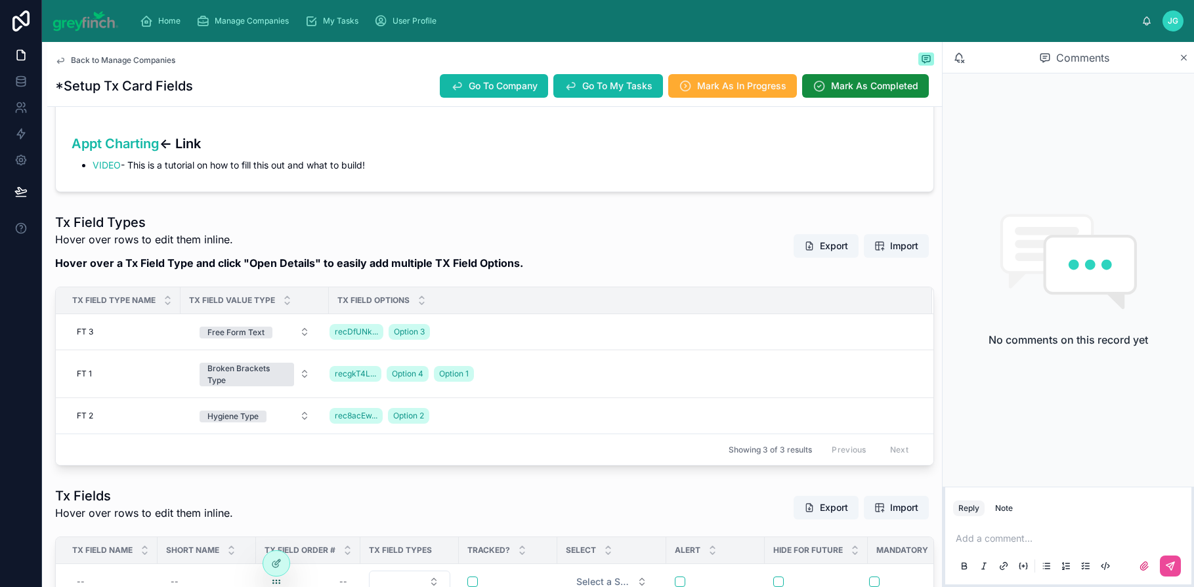
click at [498, 487] on div "Tx Fields Hover over rows to edit them inline. Export Import" at bounding box center [494, 508] width 879 height 42
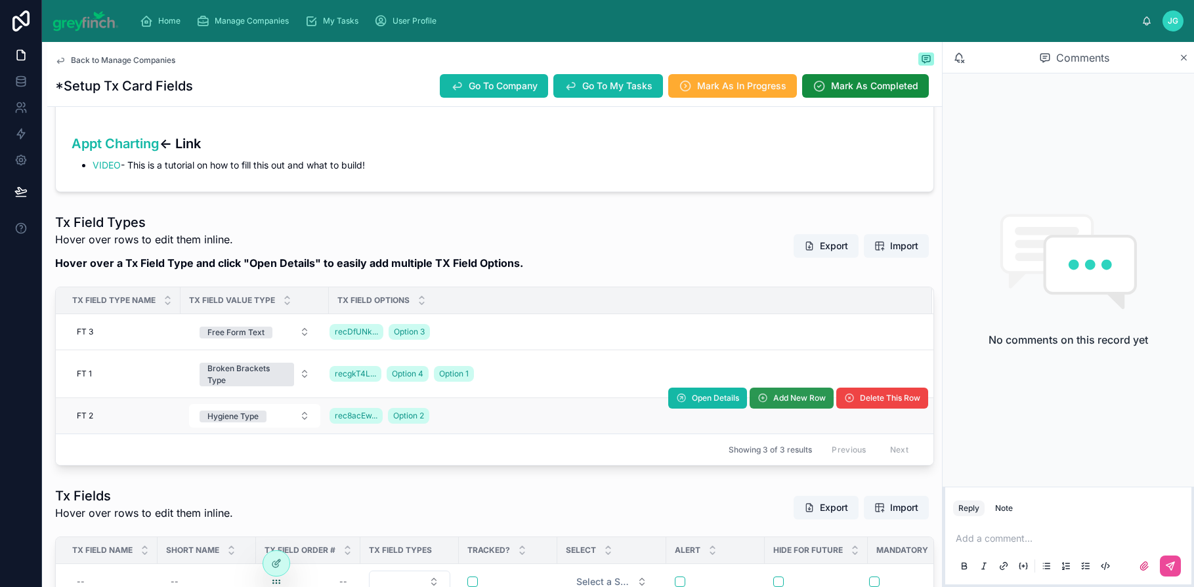
click at [790, 400] on span "Add New Row" at bounding box center [799, 398] width 53 height 11
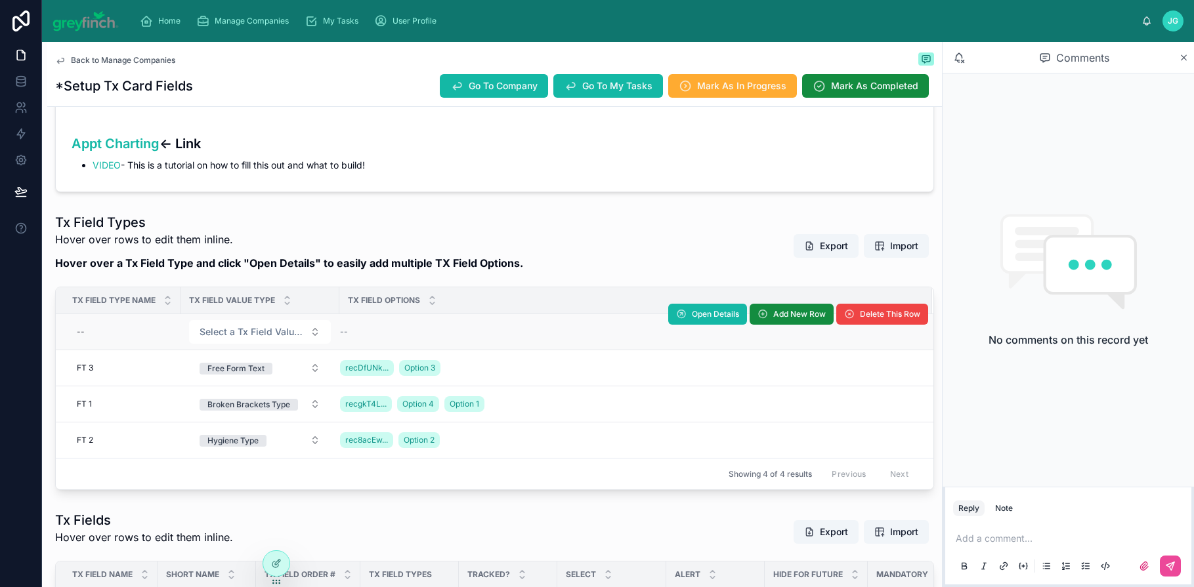
click at [389, 339] on td "--" at bounding box center [635, 332] width 593 height 36
click at [679, 314] on button "Open Details" at bounding box center [707, 314] width 79 height 21
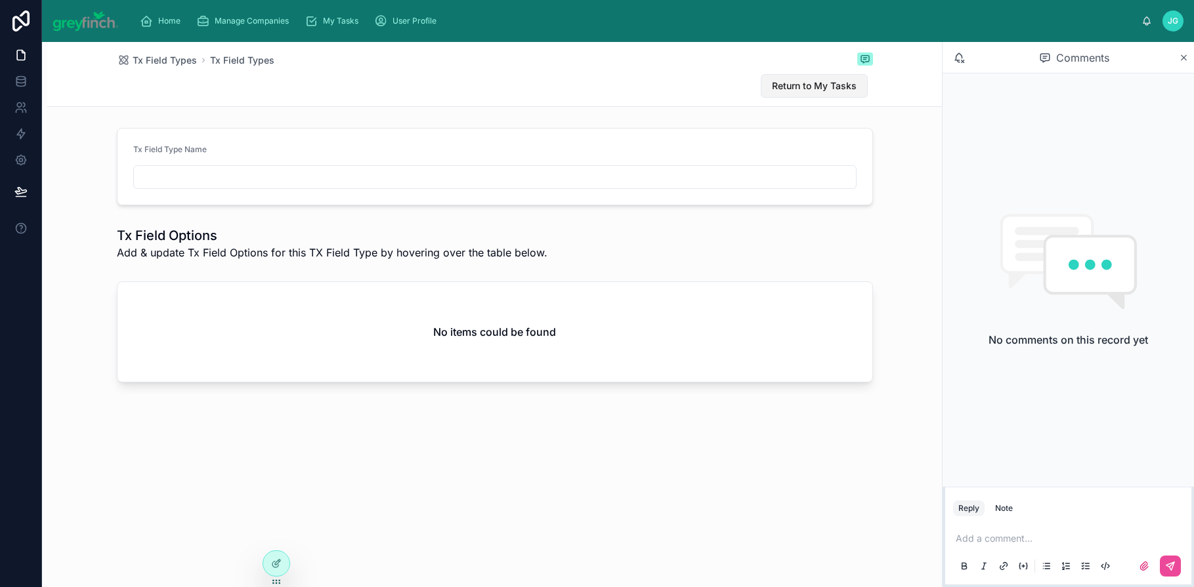
click at [806, 88] on span "Return to My Tasks" at bounding box center [814, 85] width 85 height 13
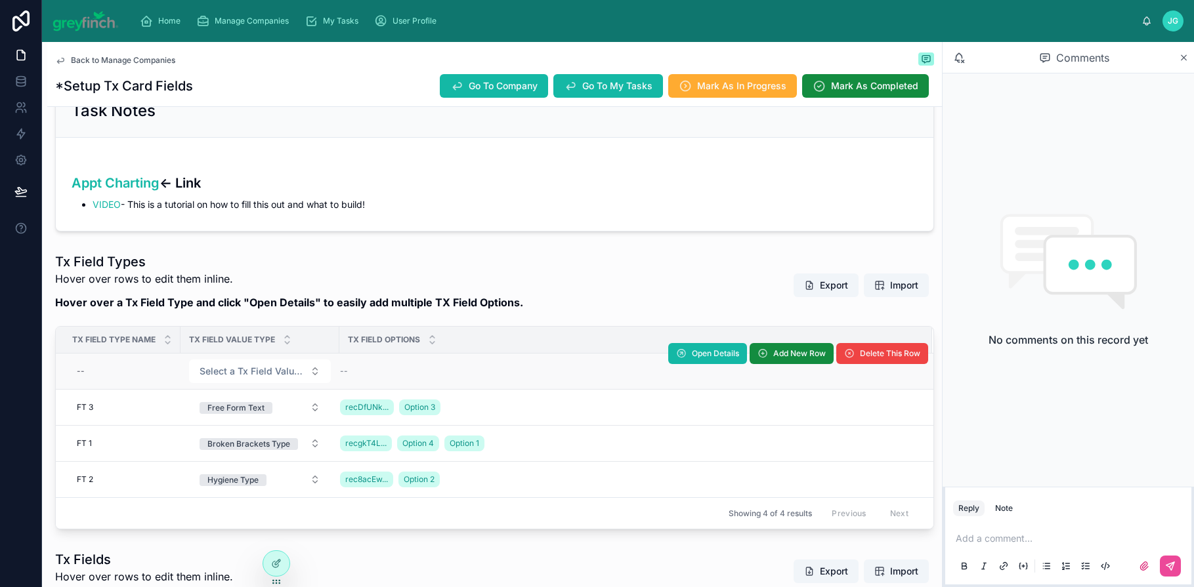
scroll to position [268, 0]
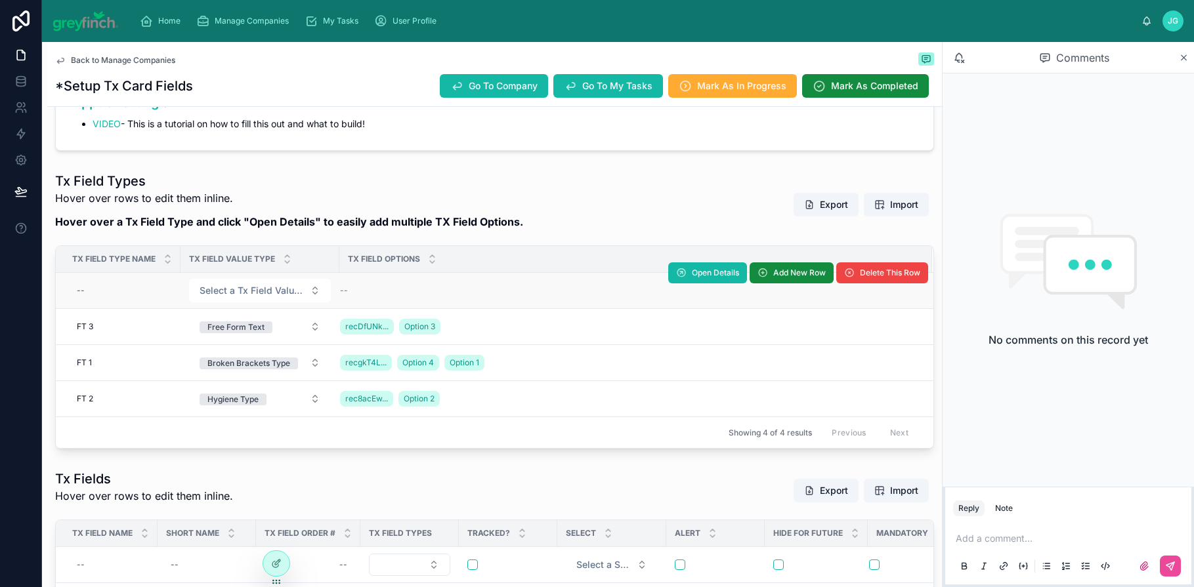
click at [347, 287] on span "--" at bounding box center [344, 291] width 8 height 11
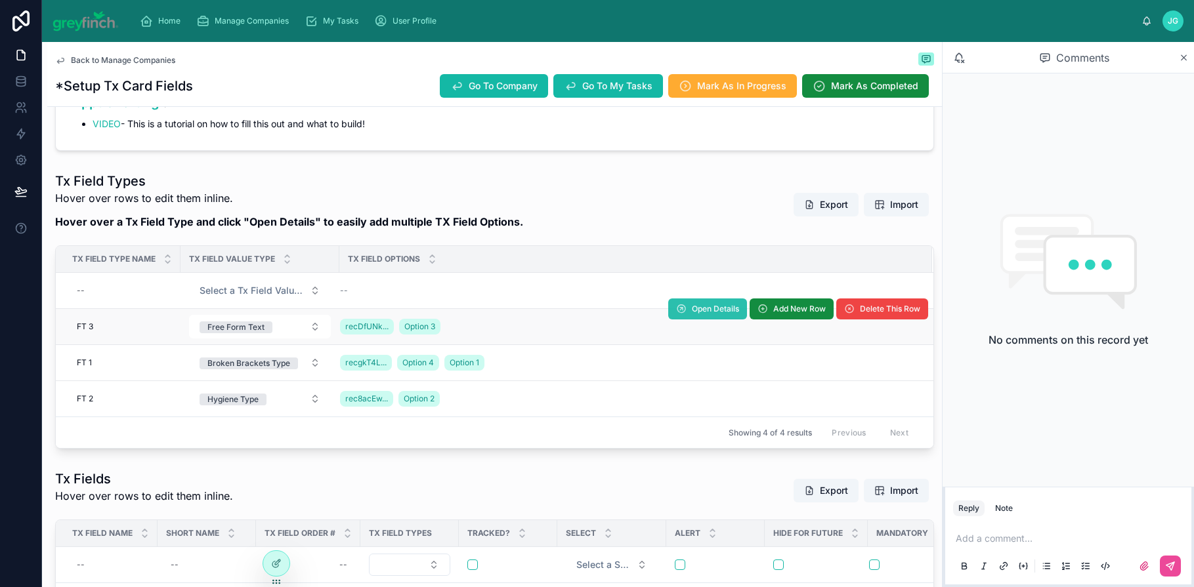
click at [685, 318] on button "Open Details" at bounding box center [707, 309] width 79 height 21
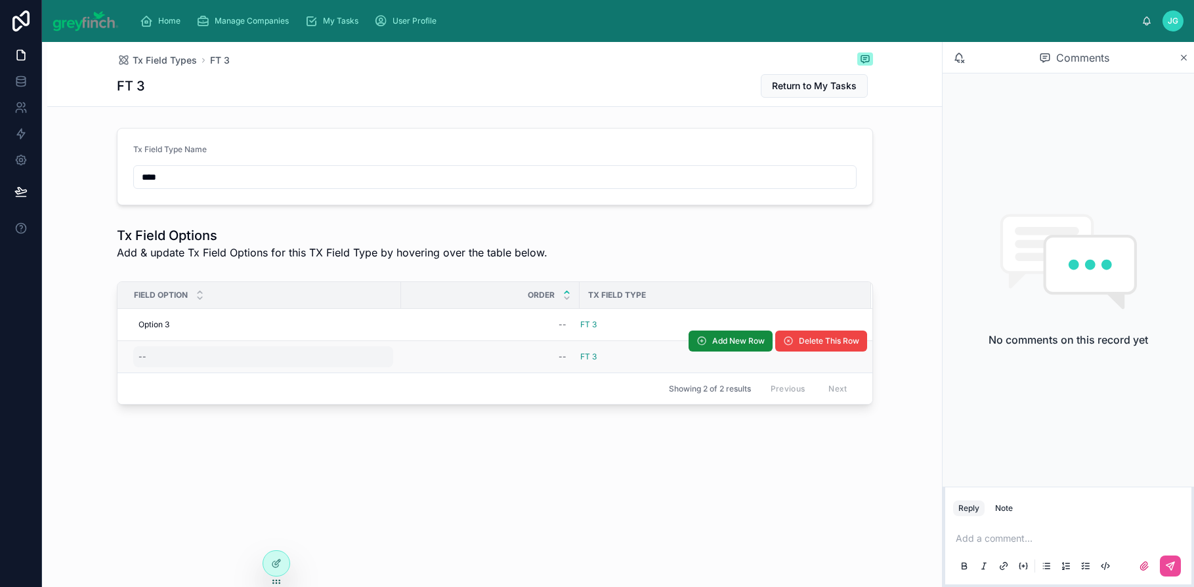
click at [157, 358] on div "--" at bounding box center [263, 357] width 260 height 21
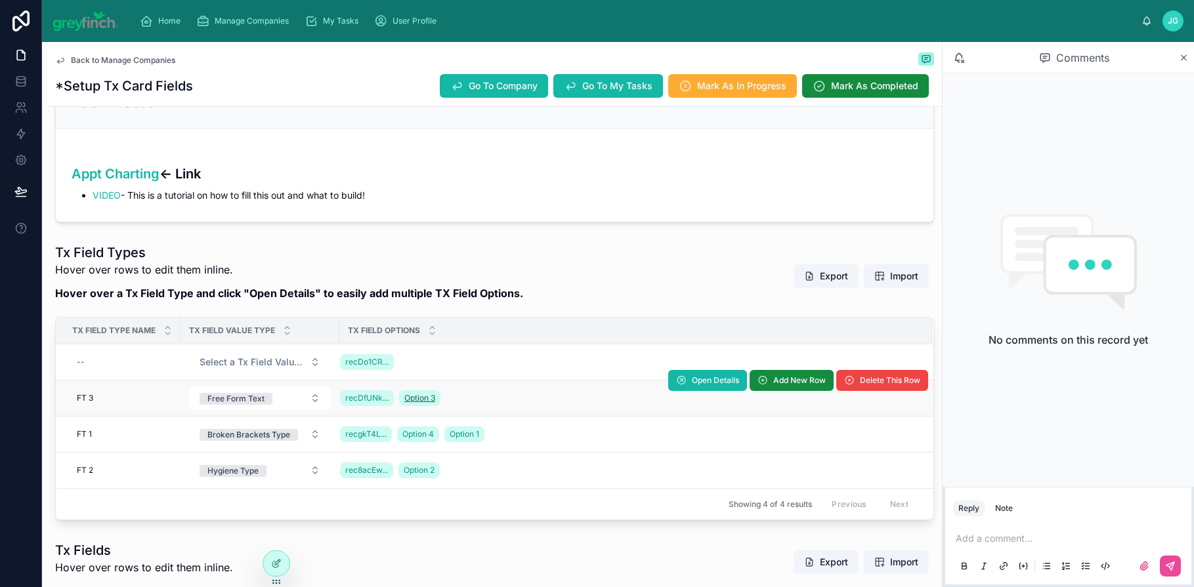
scroll to position [198, 0]
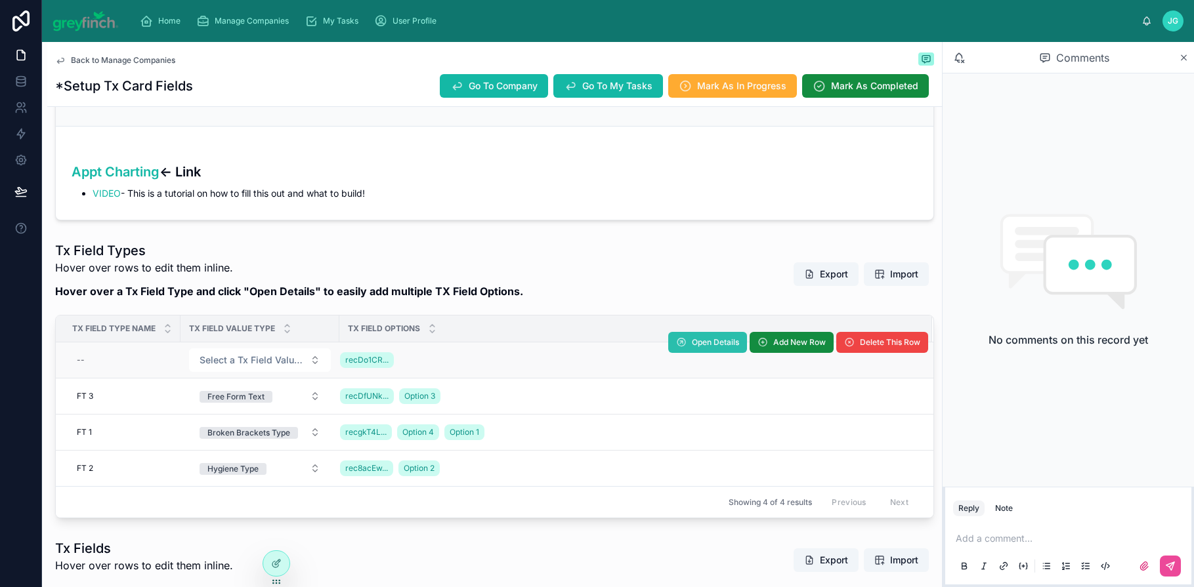
click at [693, 347] on span "Open Details" at bounding box center [715, 342] width 47 height 11
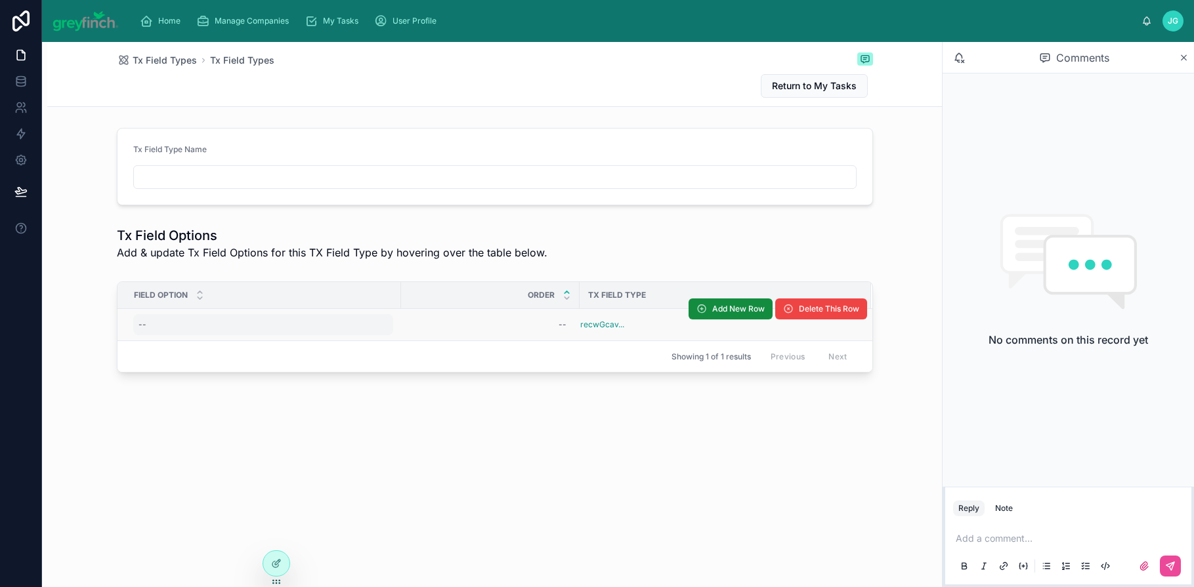
click at [165, 322] on div "--" at bounding box center [263, 324] width 260 height 21
click at [186, 320] on div "--" at bounding box center [263, 324] width 260 height 21
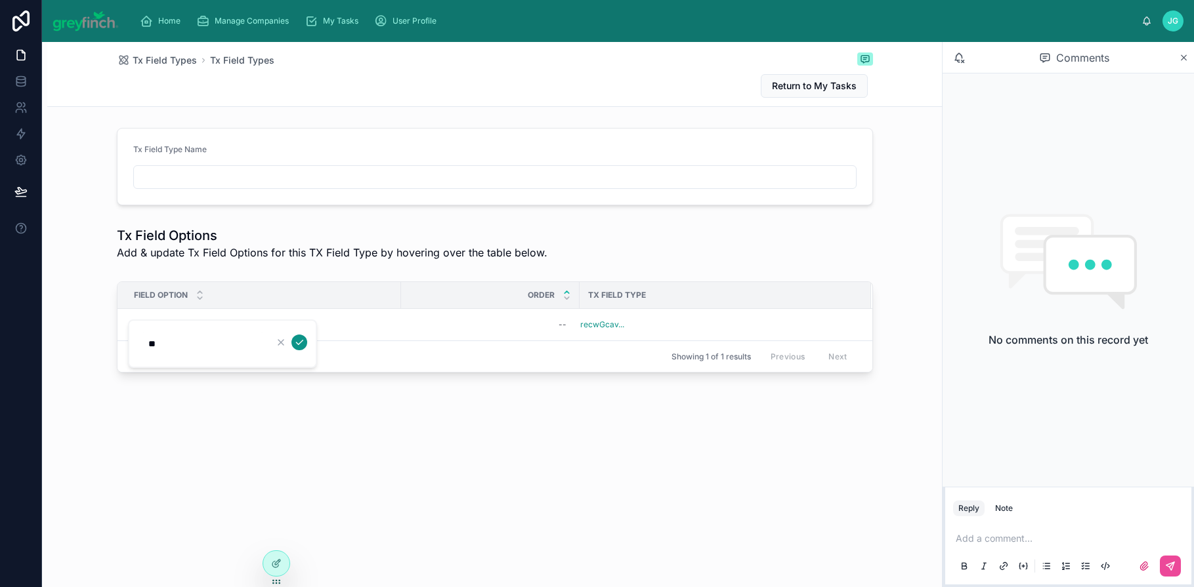
type input "**"
click at [295, 344] on icon "submit" at bounding box center [299, 342] width 11 height 11
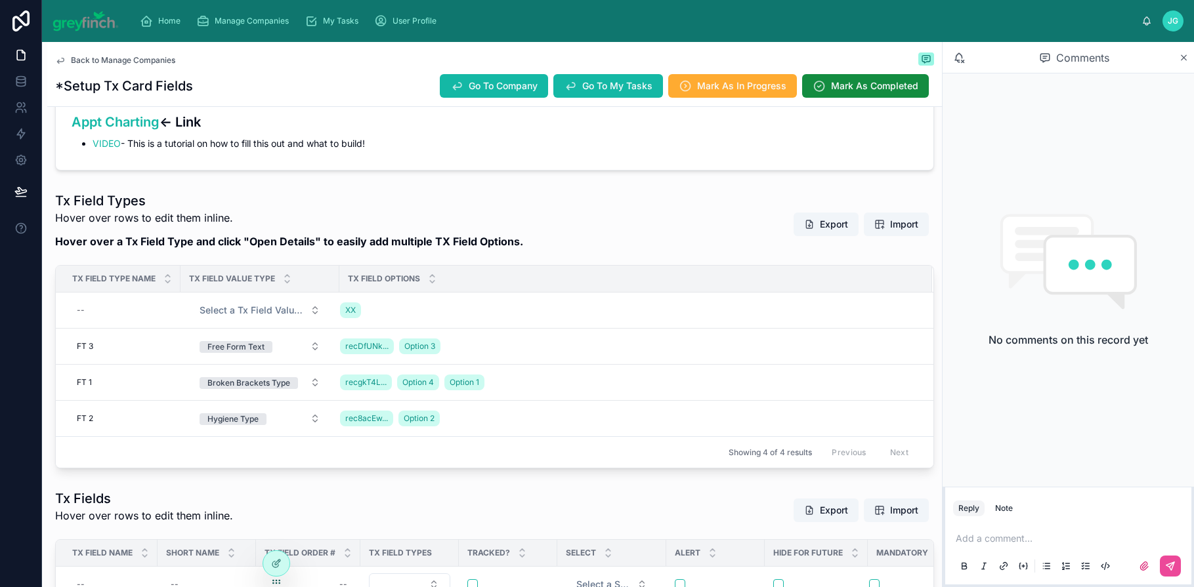
scroll to position [255, 0]
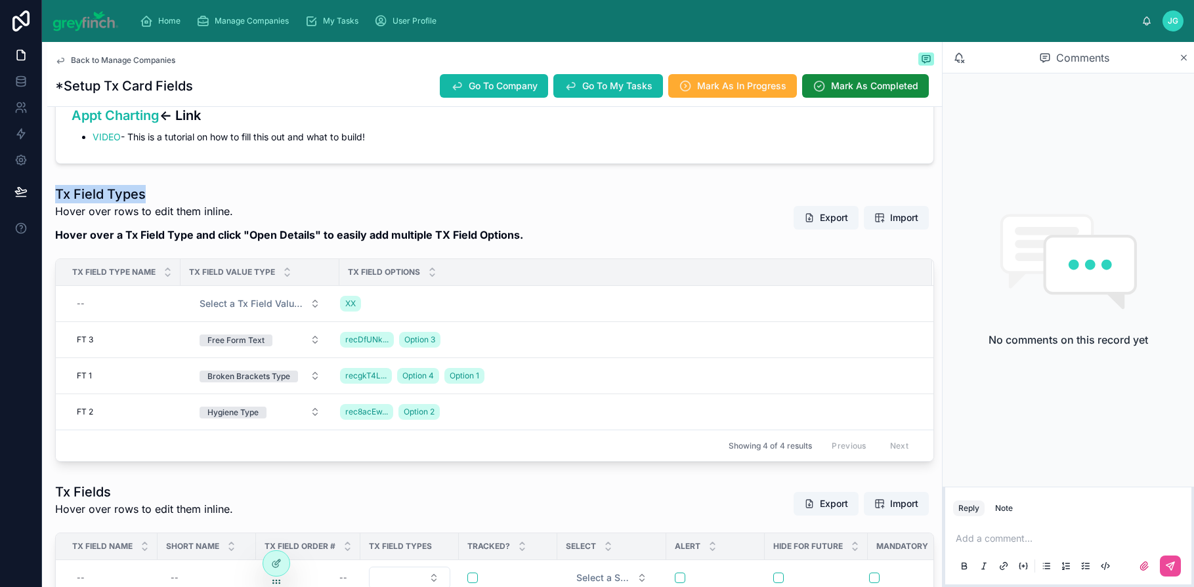
drag, startPoint x: 58, startPoint y: 193, endPoint x: 158, endPoint y: 196, distance: 99.8
click at [158, 196] on h1 "Tx Field Types" at bounding box center [289, 194] width 468 height 18
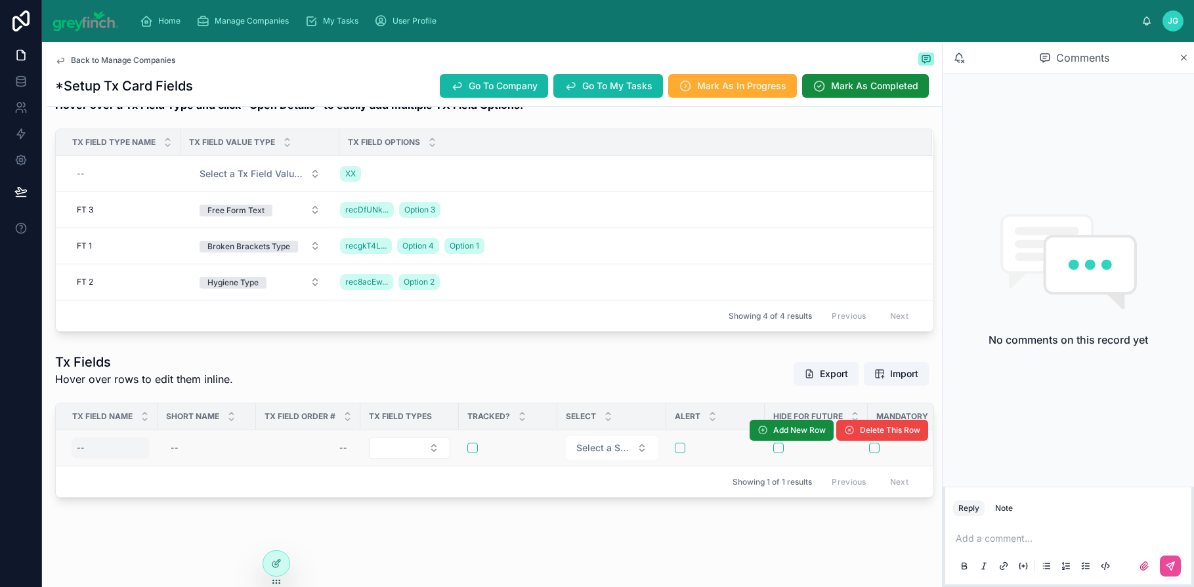
scroll to position [386, 0]
drag, startPoint x: 55, startPoint y: 361, endPoint x: 131, endPoint y: 362, distance: 75.5
click at [131, 362] on h1 "Tx Fields" at bounding box center [144, 362] width 178 height 18
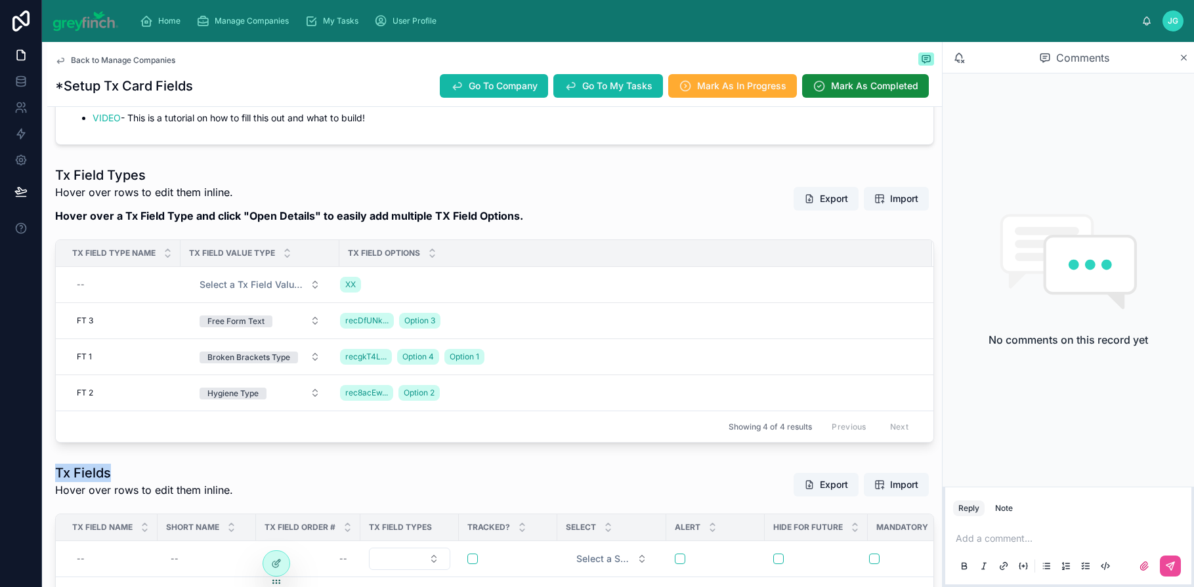
scroll to position [215, 0]
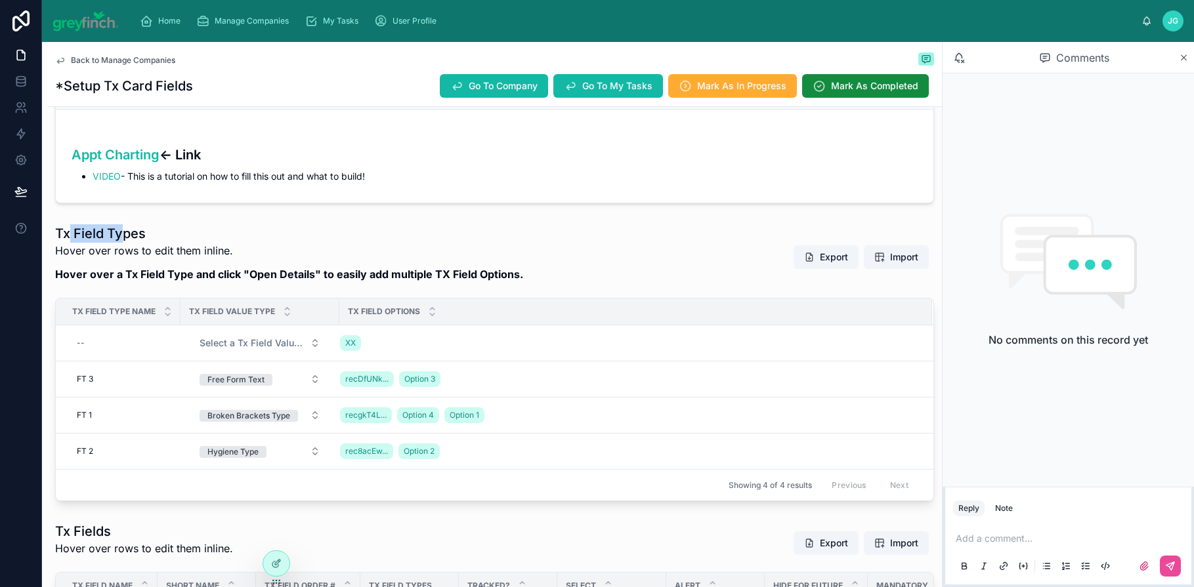
drag, startPoint x: 70, startPoint y: 237, endPoint x: 123, endPoint y: 237, distance: 53.2
click at [123, 237] on h1 "Tx Field Types" at bounding box center [289, 233] width 468 height 18
drag, startPoint x: 349, startPoint y: 309, endPoint x: 427, endPoint y: 315, distance: 79.0
click at [427, 315] on div "Tx Field Options" at bounding box center [635, 311] width 591 height 25
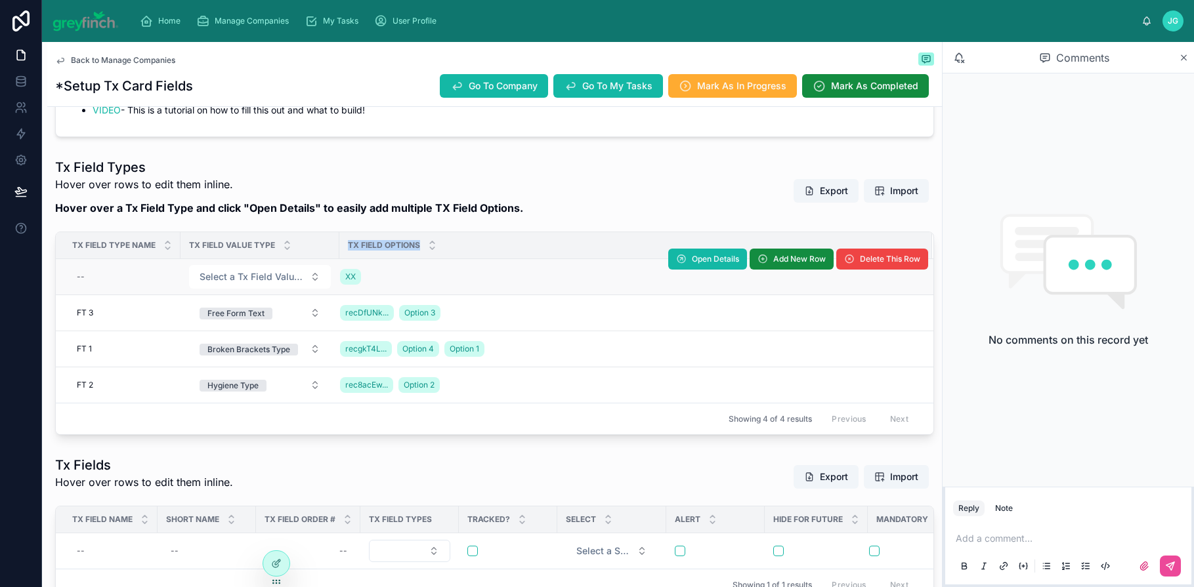
scroll to position [278, 0]
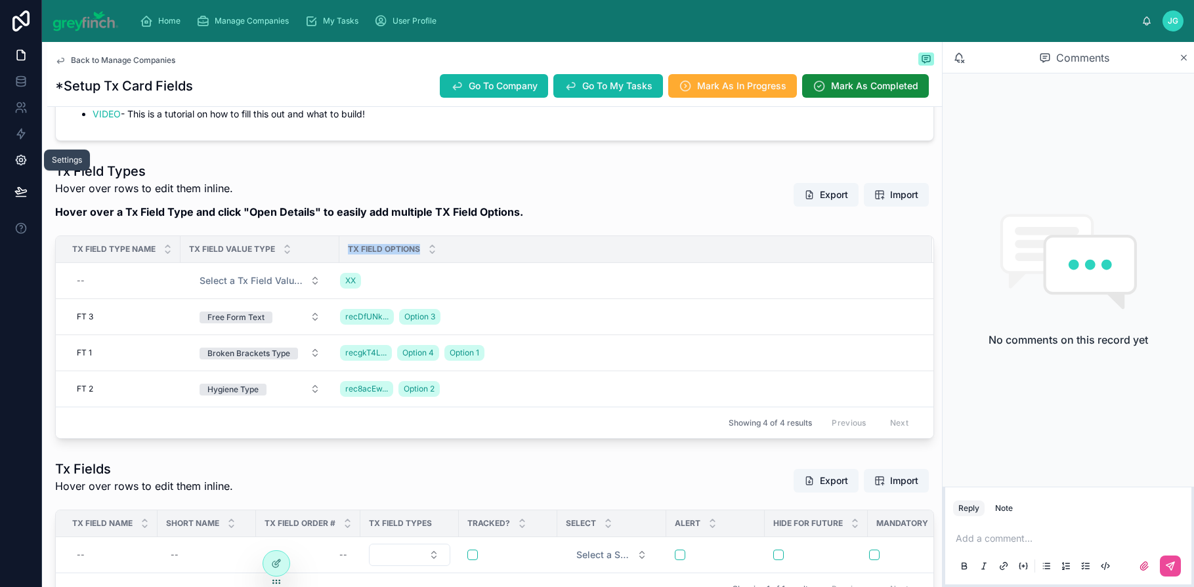
click at [26, 161] on icon at bounding box center [20, 160] width 13 height 13
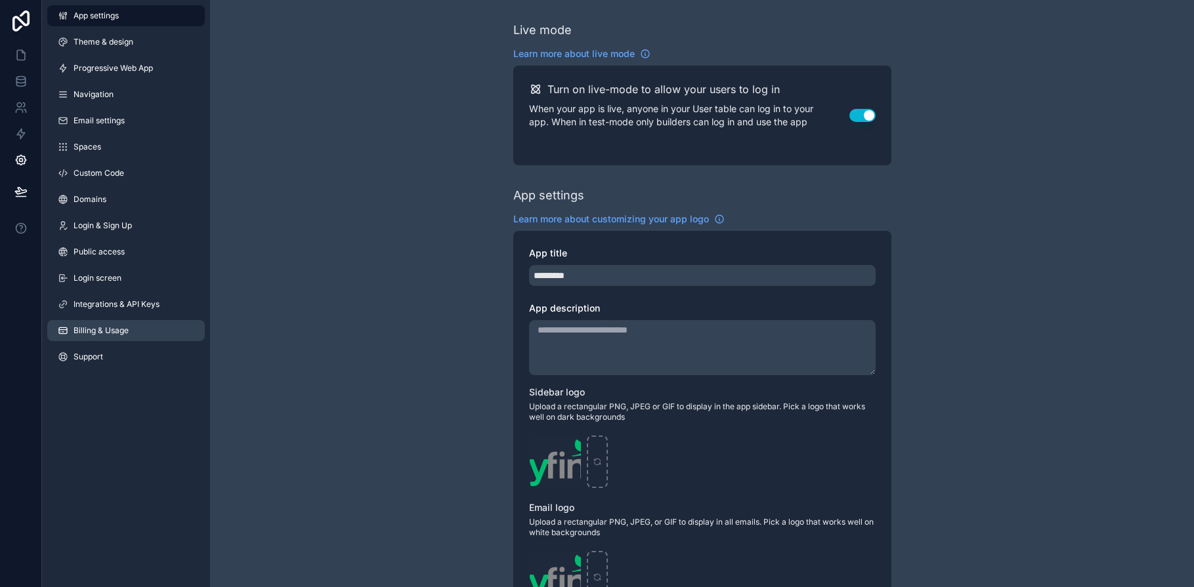
click at [106, 331] on span "Billing & Usage" at bounding box center [101, 331] width 55 height 11
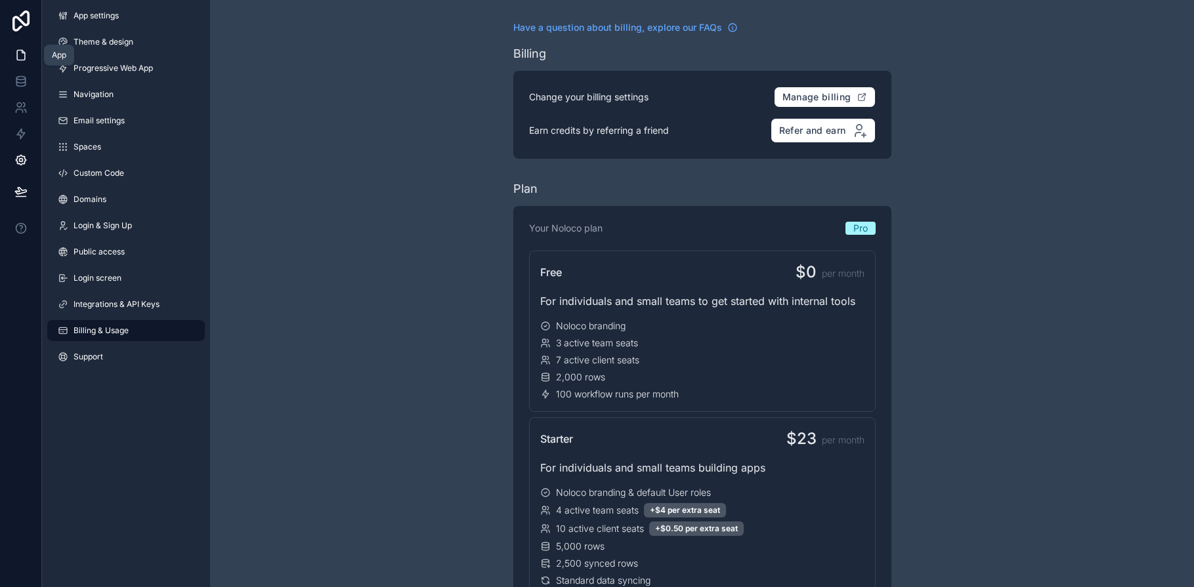
click at [22, 58] on icon at bounding box center [20, 55] width 13 height 13
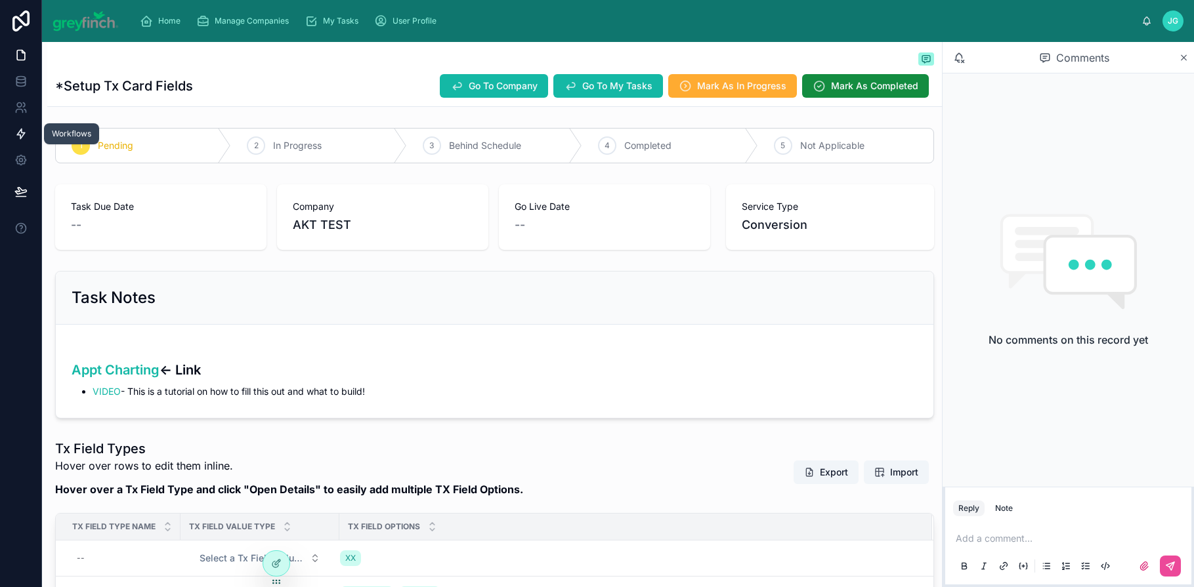
click at [22, 133] on icon at bounding box center [20, 133] width 13 height 13
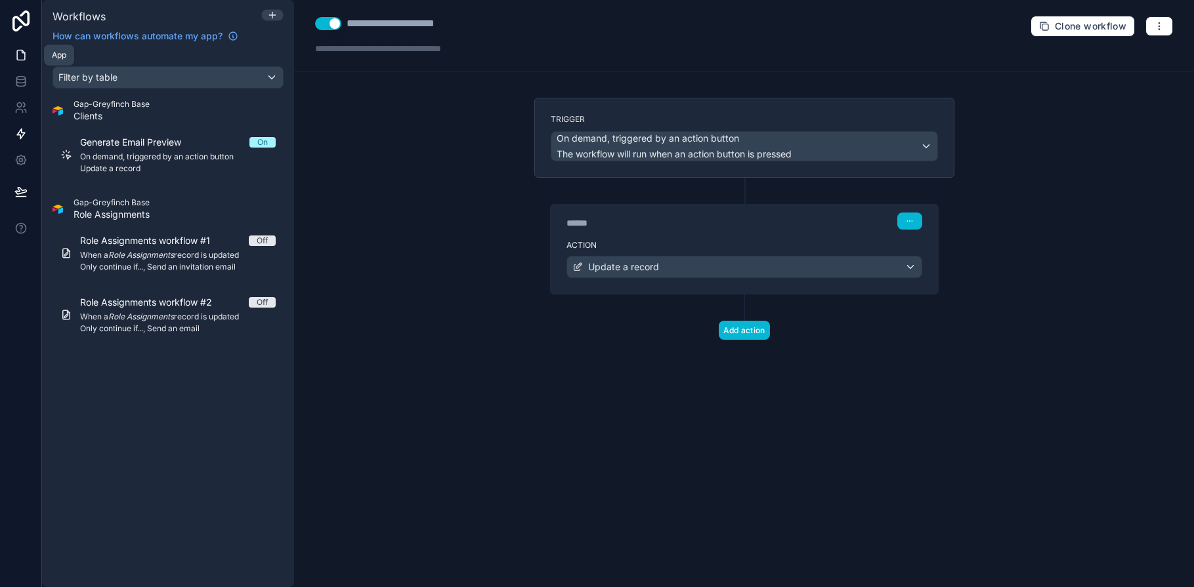
click at [12, 51] on link at bounding box center [20, 55] width 41 height 26
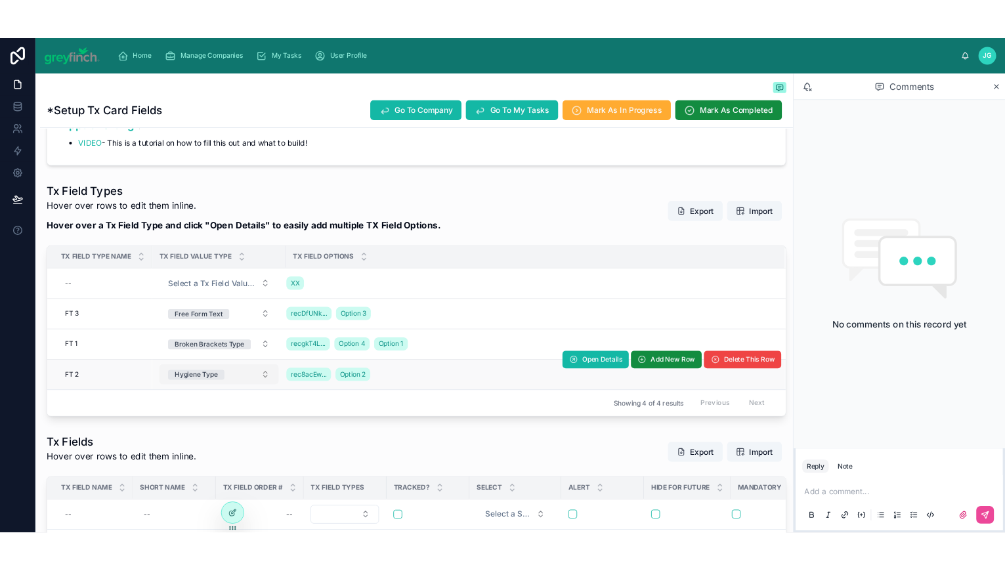
scroll to position [276, 0]
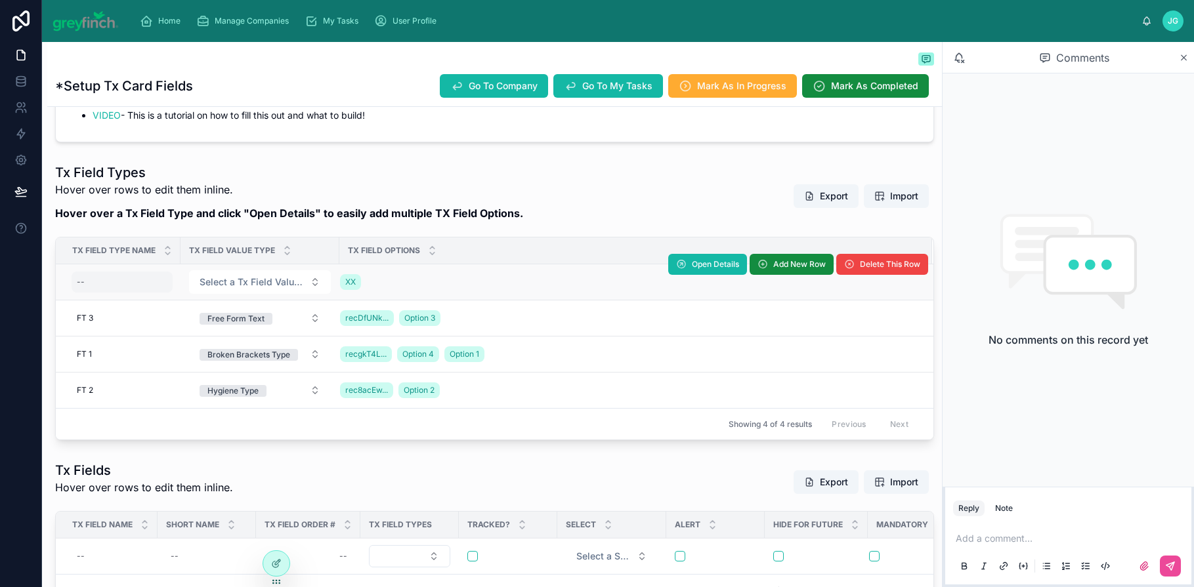
click at [95, 286] on div "--" at bounding box center [122, 282] width 101 height 21
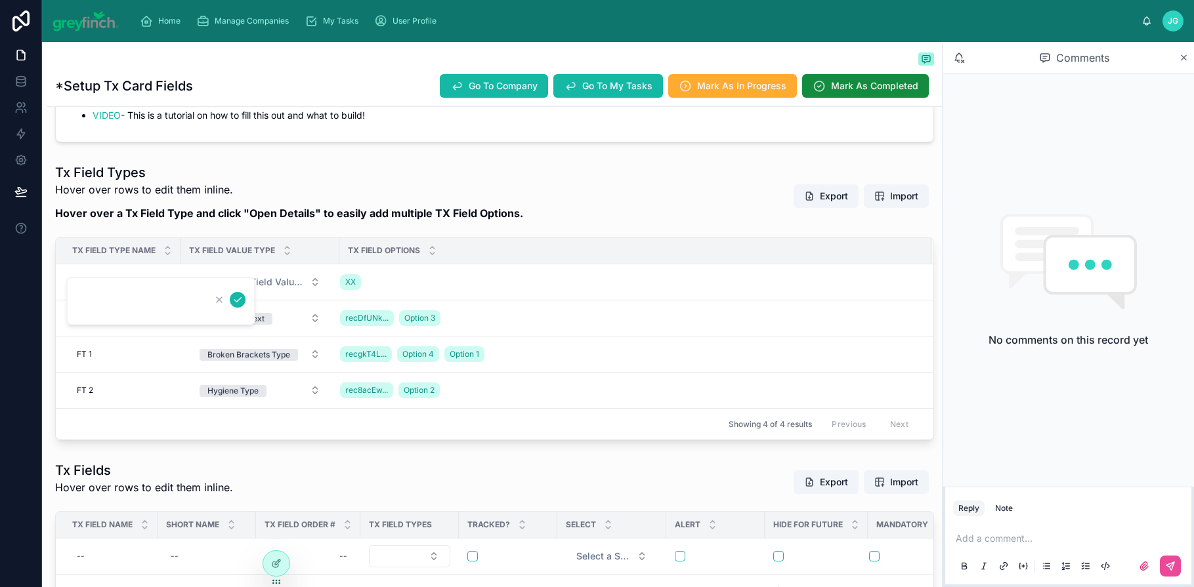
click at [251, 192] on p "Hover over rows to edit them inline." at bounding box center [289, 190] width 468 height 16
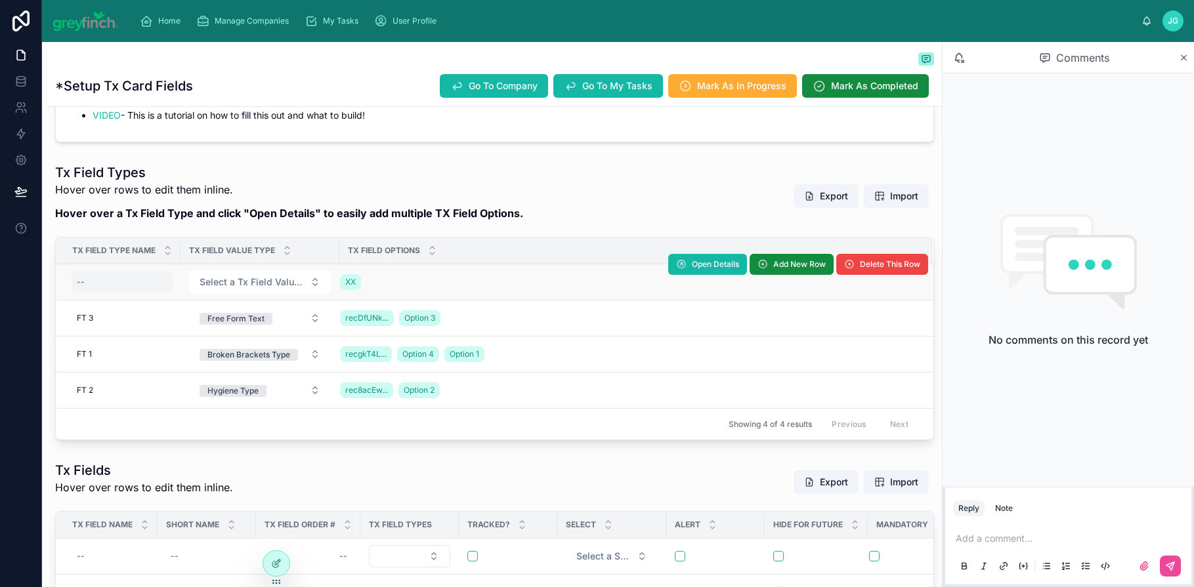
click at [96, 285] on div "--" at bounding box center [122, 282] width 101 height 21
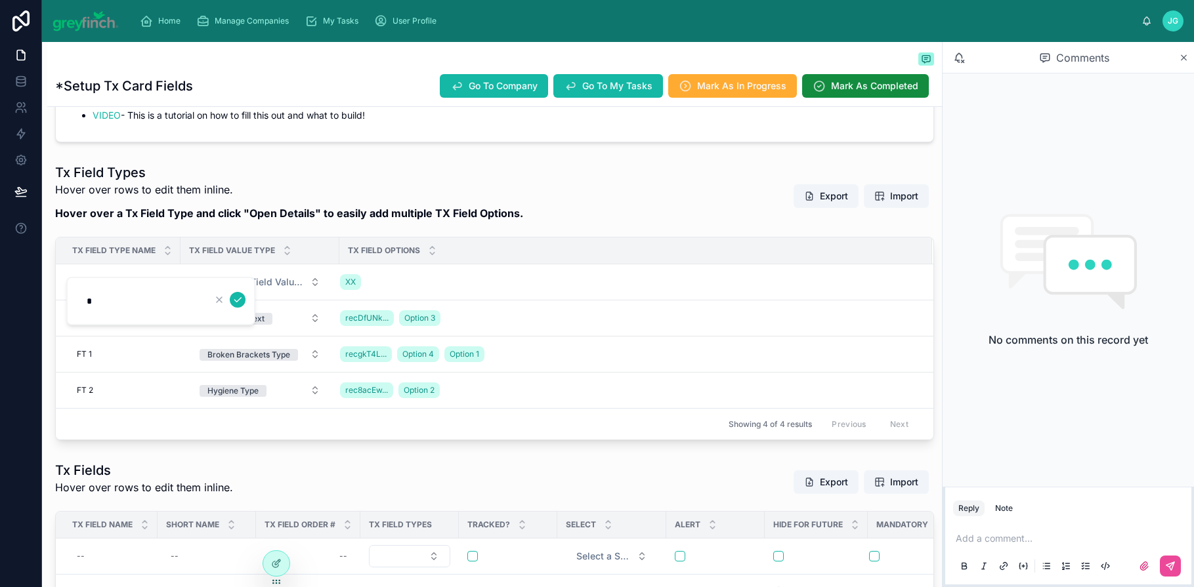
type input "**"
click at [253, 182] on p "Hover over rows to edit them inline." at bounding box center [289, 190] width 468 height 16
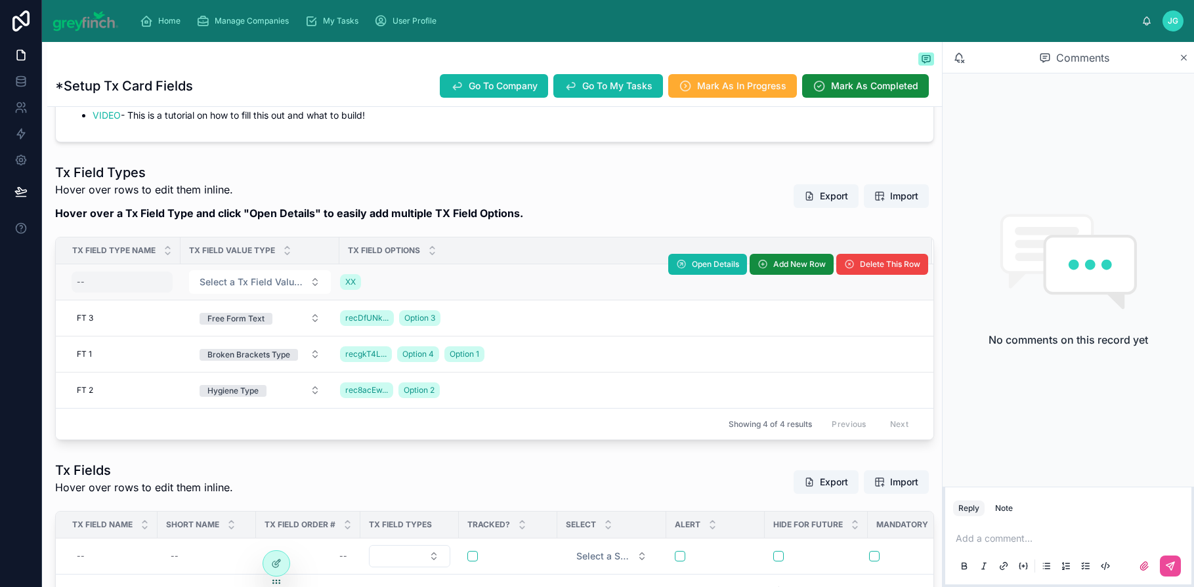
click at [107, 282] on div "--" at bounding box center [122, 282] width 101 height 21
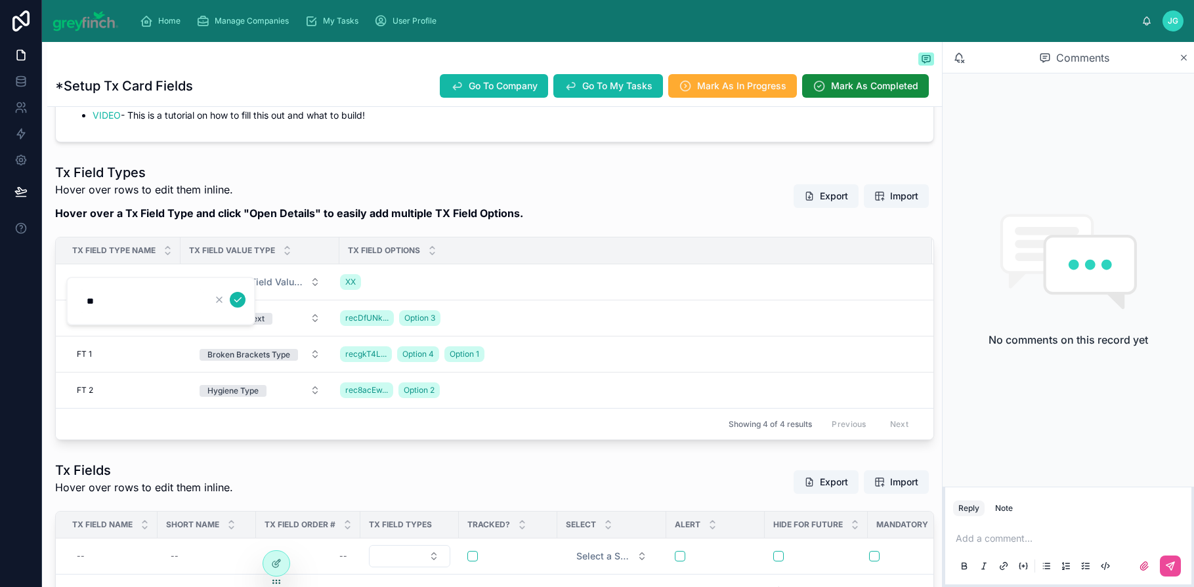
click at [305, 219] on strong "Hover over a Tx Field Type and click "Open Details" to easily add multiple TX F…" at bounding box center [289, 213] width 468 height 13
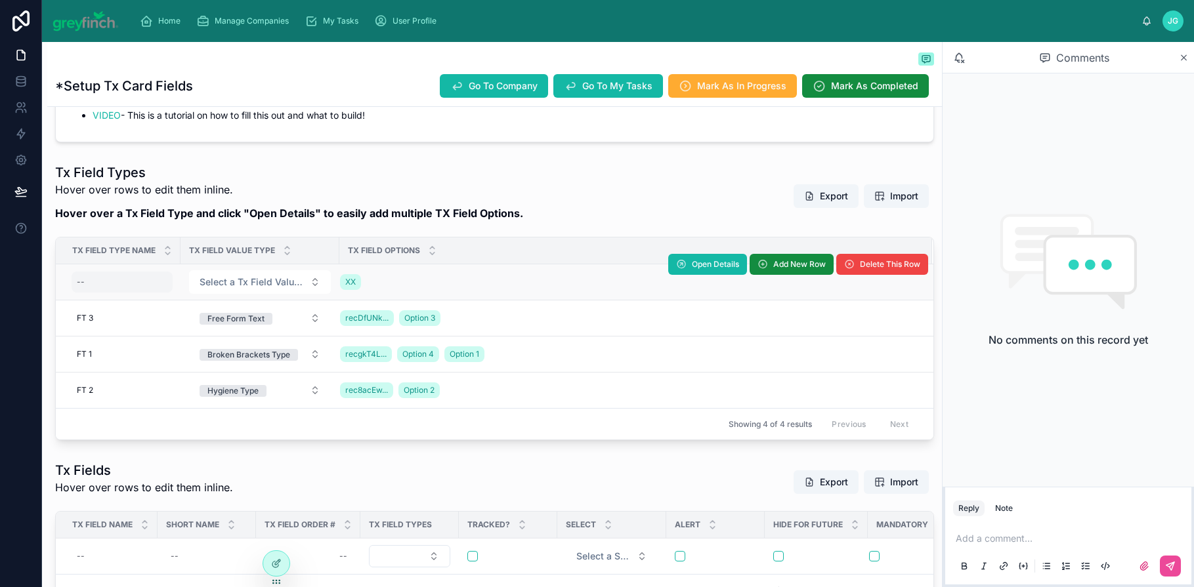
click at [121, 288] on div "--" at bounding box center [122, 282] width 101 height 21
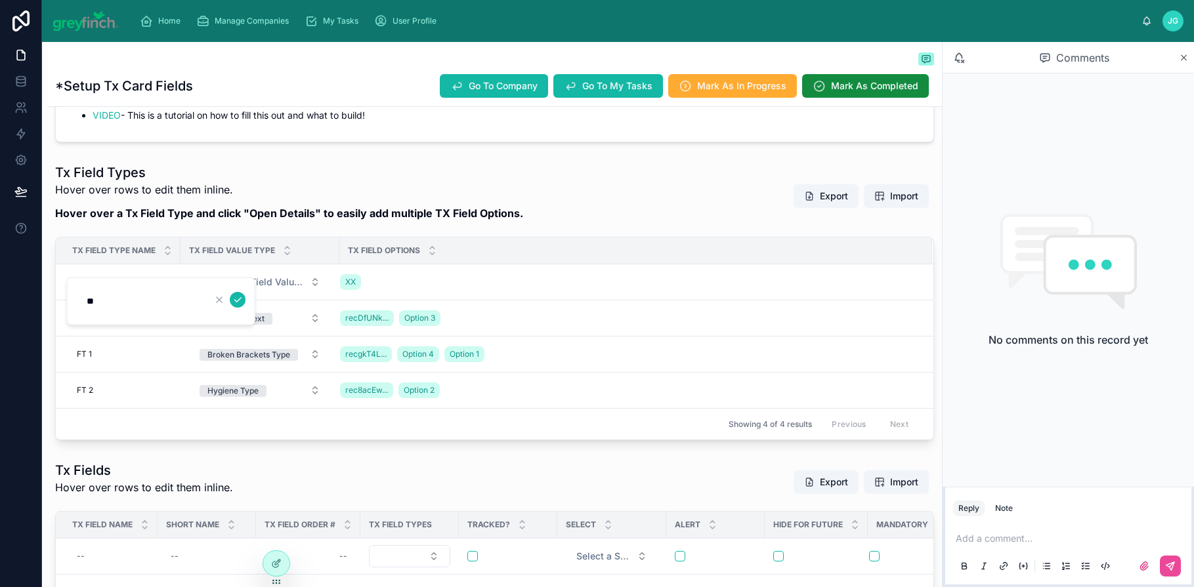
click at [291, 220] on p "Hover over a Tx Field Type and click "Open Details" to easily add multiple TX F…" at bounding box center [289, 213] width 468 height 16
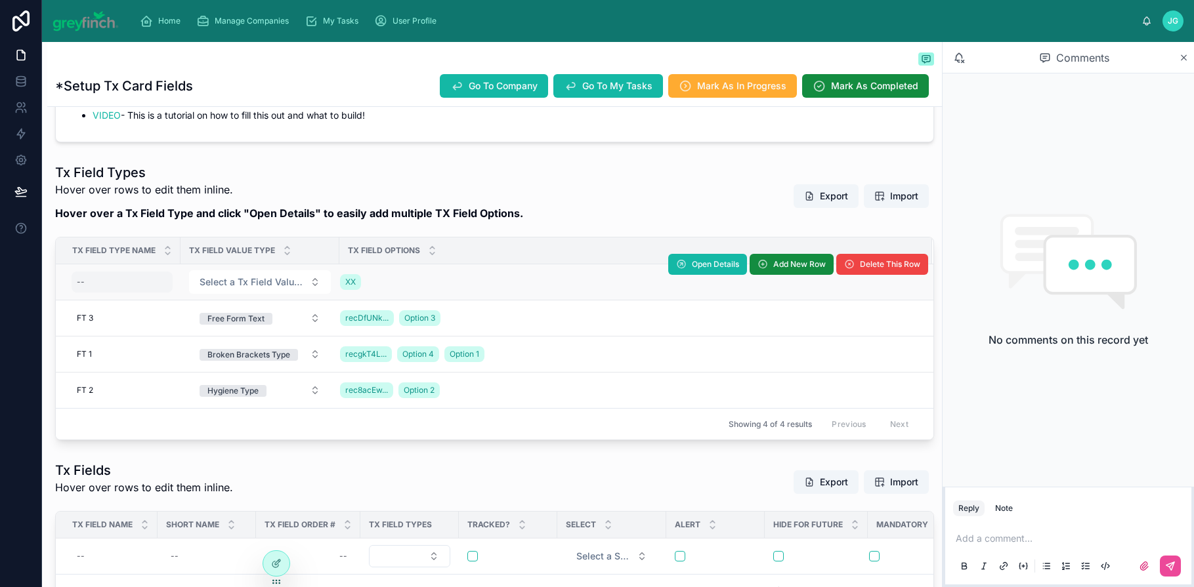
click at [96, 281] on div "--" at bounding box center [122, 282] width 101 height 21
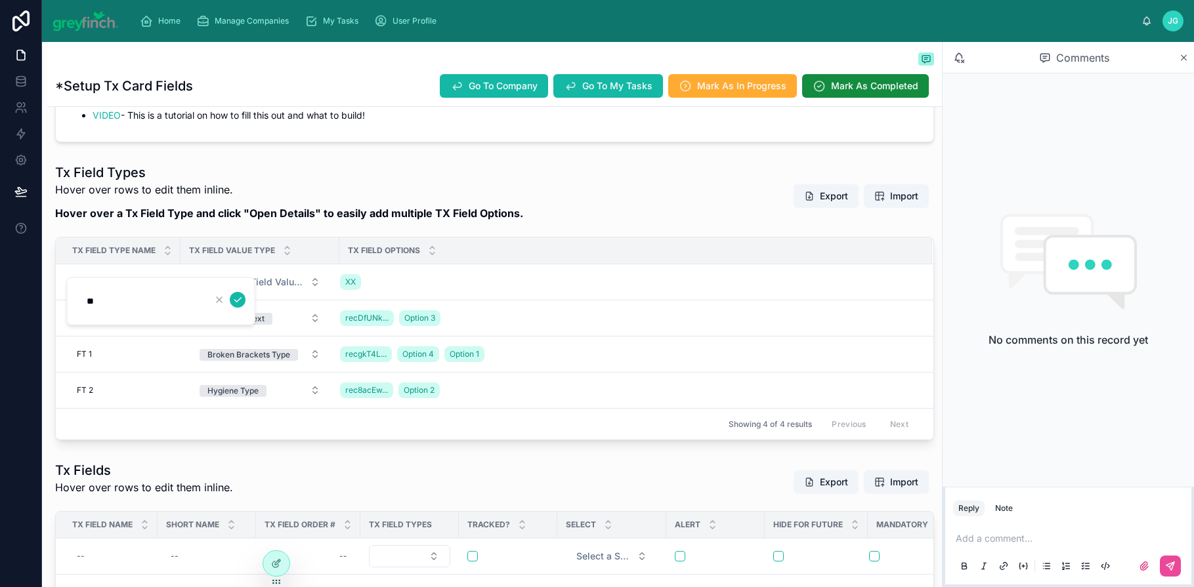
click at [396, 213] on strong "Hover over a Tx Field Type and click "Open Details" to easily add multiple TX F…" at bounding box center [289, 213] width 468 height 13
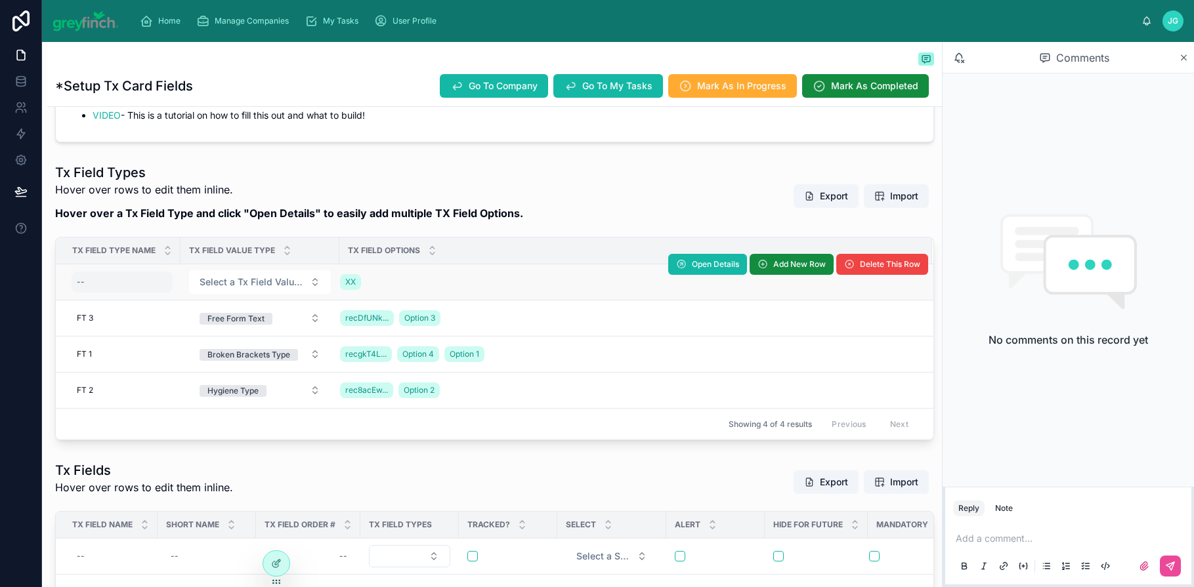
click at [106, 281] on div "--" at bounding box center [122, 282] width 101 height 21
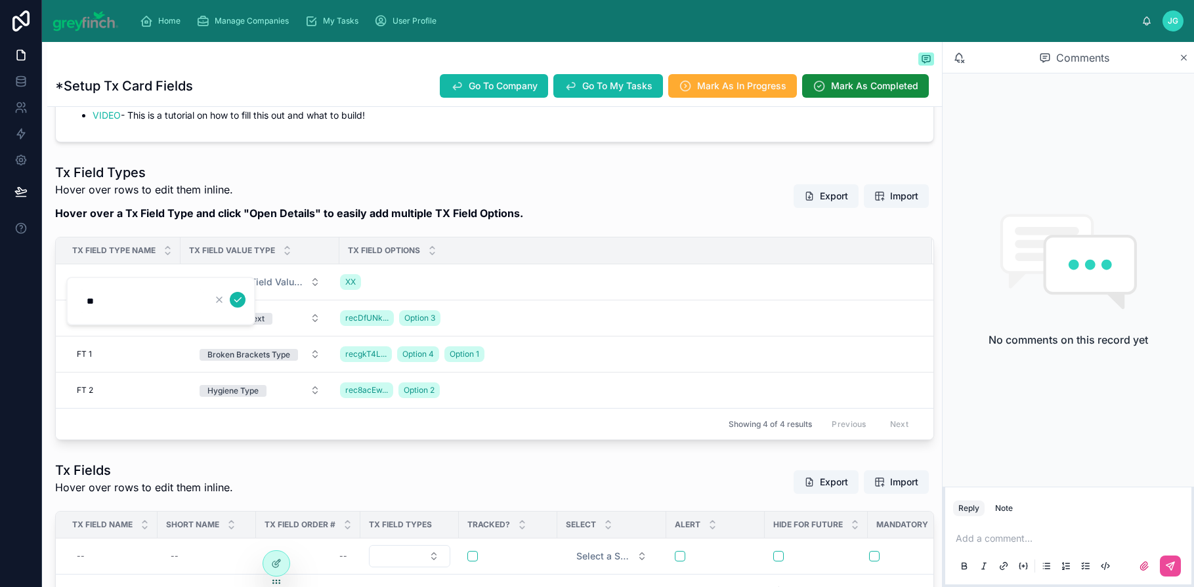
click at [471, 213] on strong "Hover over a Tx Field Type and click "Open Details" to easily add multiple TX F…" at bounding box center [289, 213] width 468 height 13
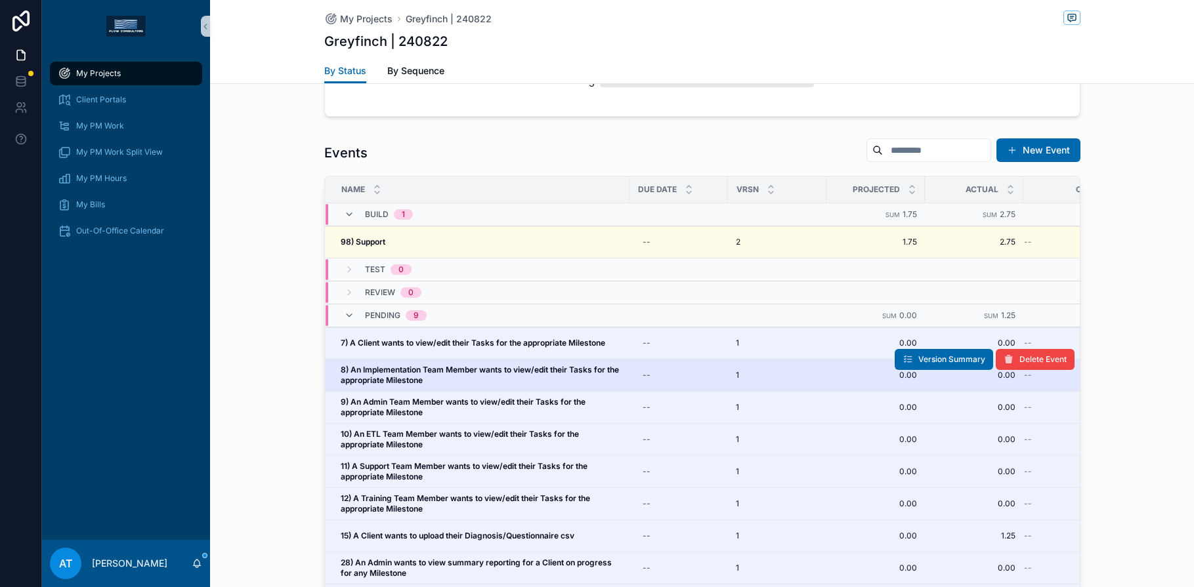
scroll to position [1256, 0]
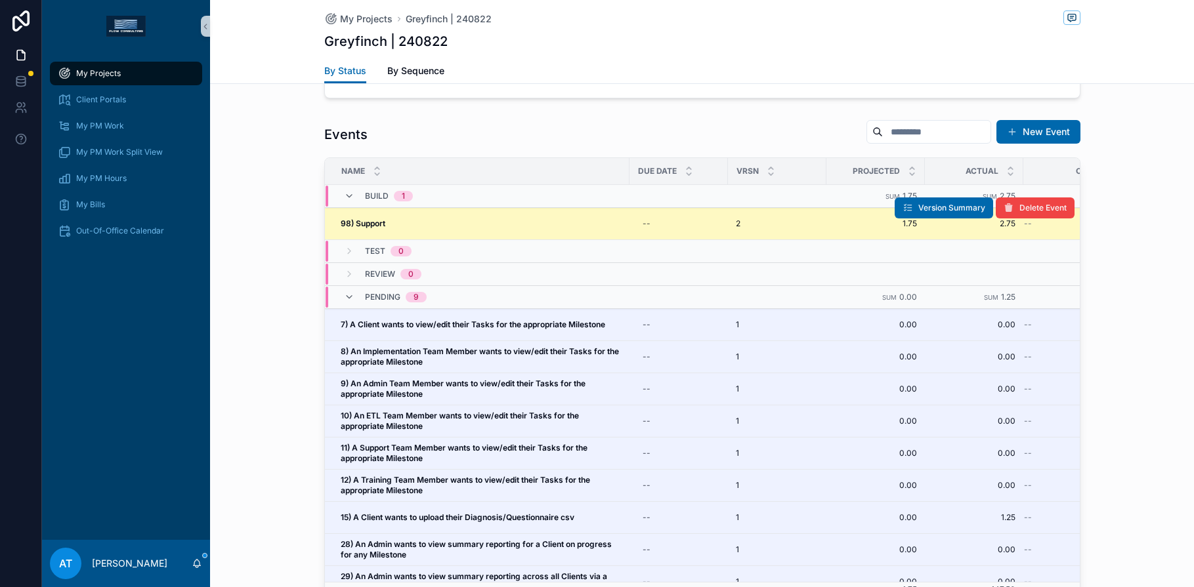
click at [509, 219] on div "98) Support 98) Support" at bounding box center [481, 224] width 281 height 11
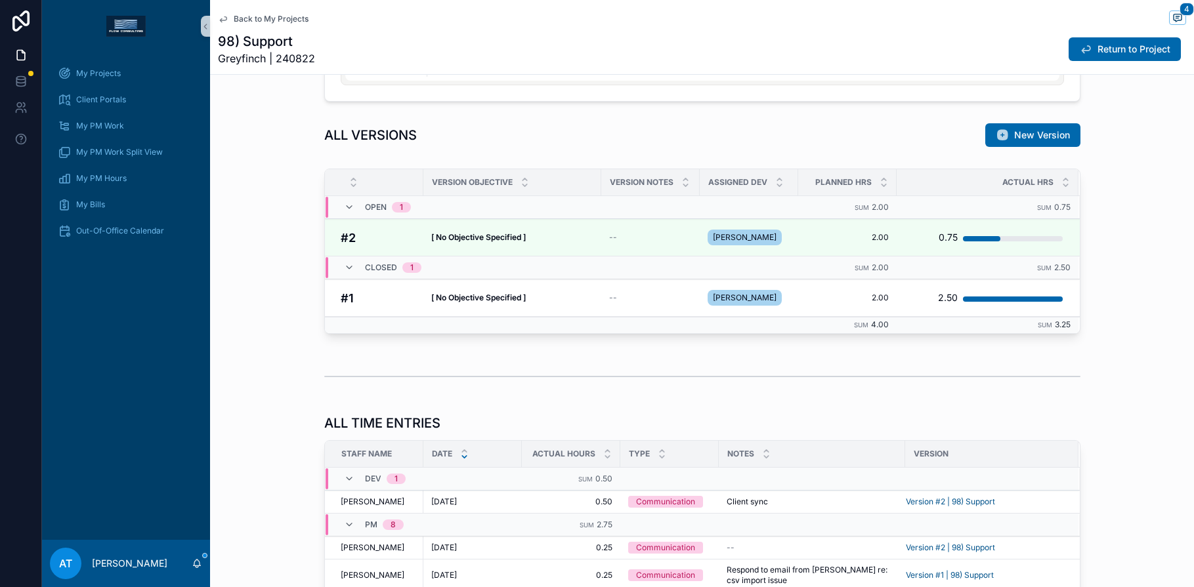
scroll to position [979, 0]
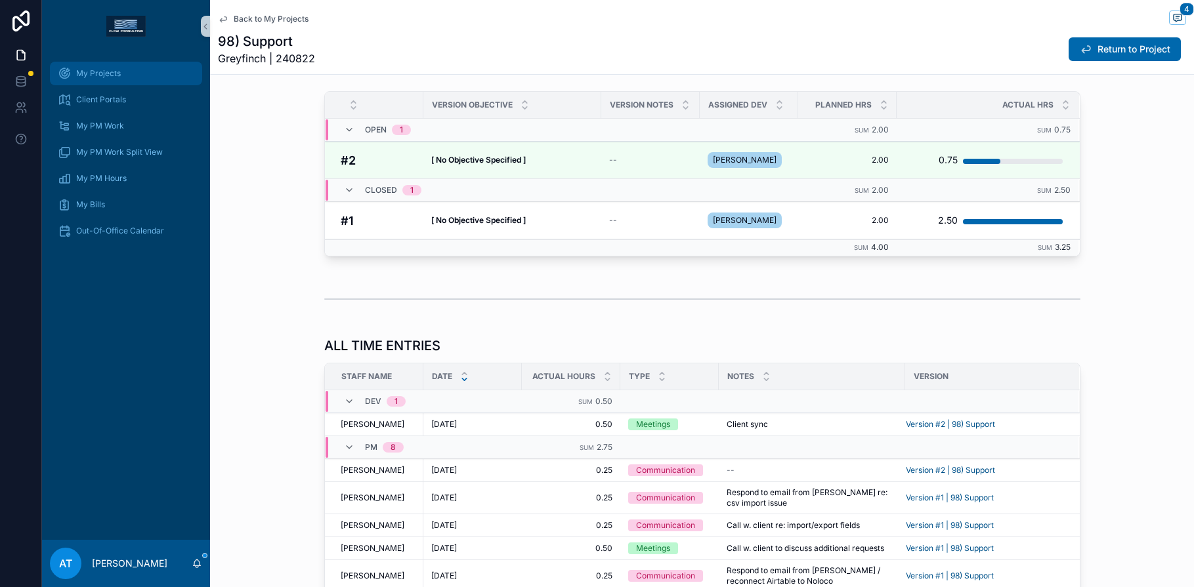
click at [120, 77] on div "My Projects" at bounding box center [126, 73] width 137 height 21
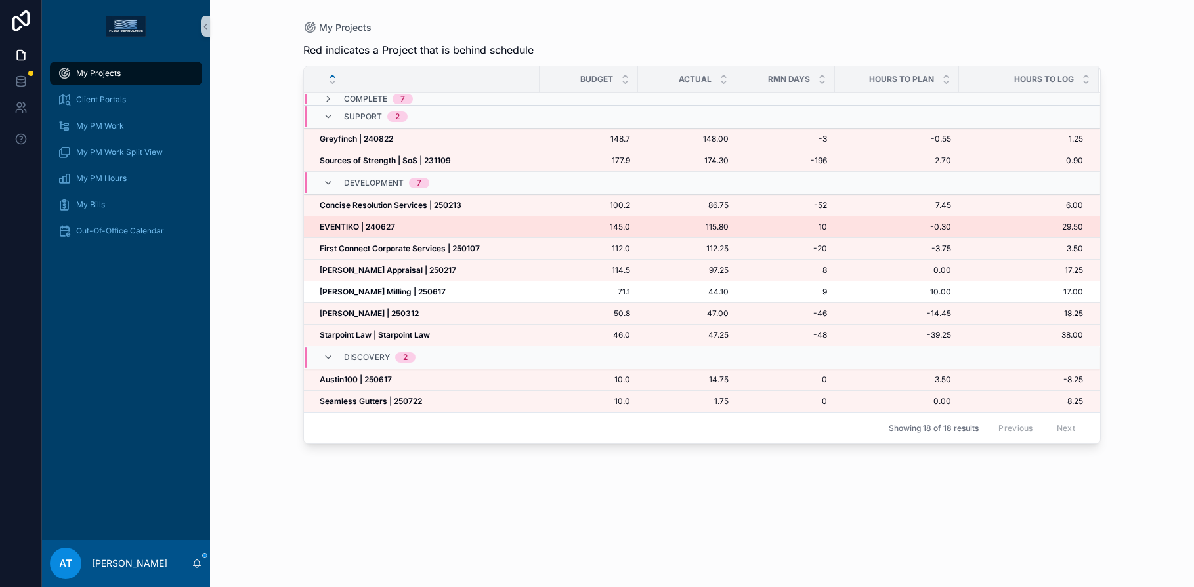
click at [387, 227] on strong "EVENTIKO | 240627" at bounding box center [357, 227] width 75 height 10
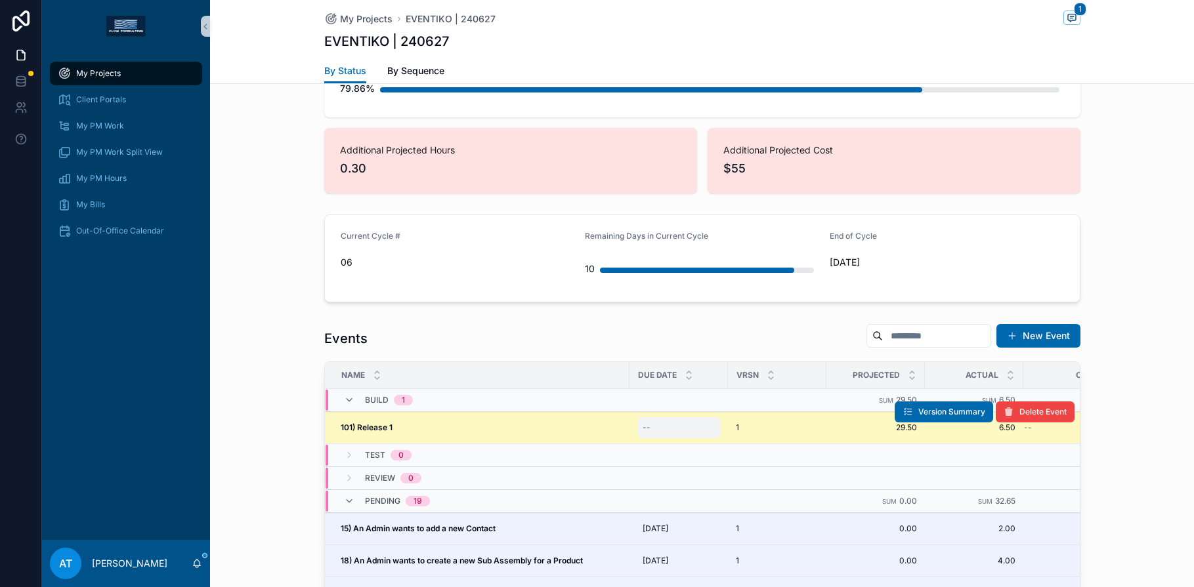
scroll to position [961, 0]
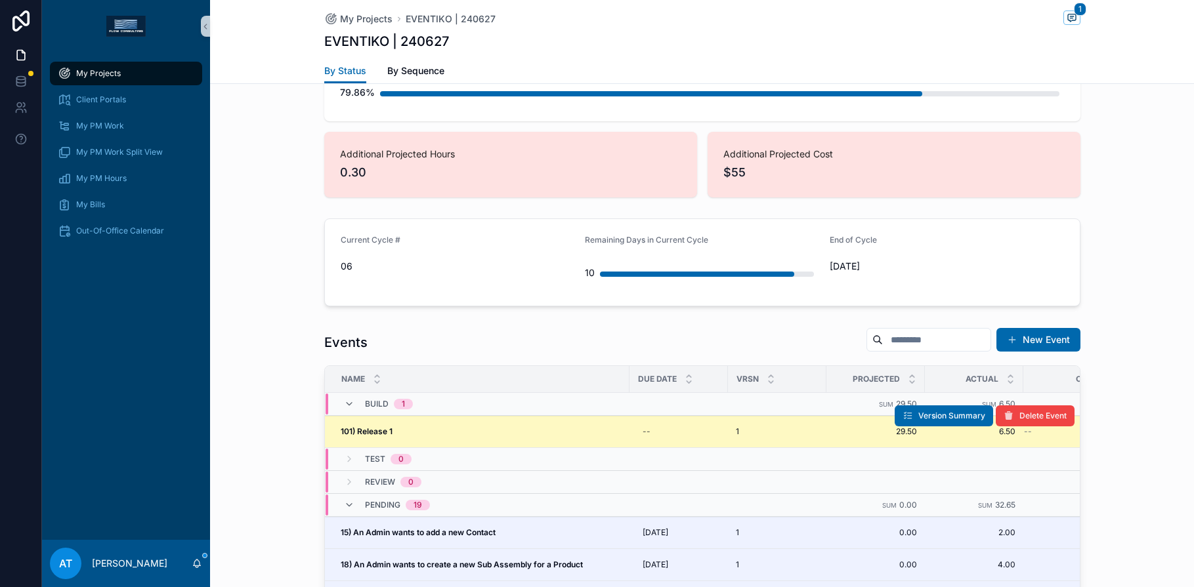
click at [523, 435] on div "101) Release 1 101) Release 1" at bounding box center [481, 432] width 281 height 11
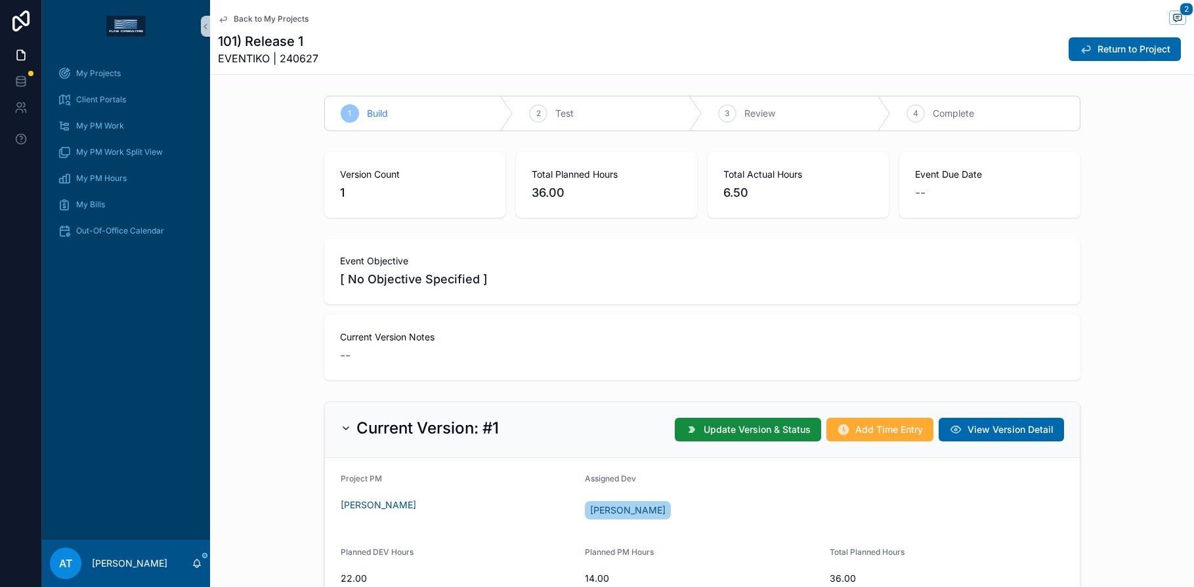
scroll to position [274, 0]
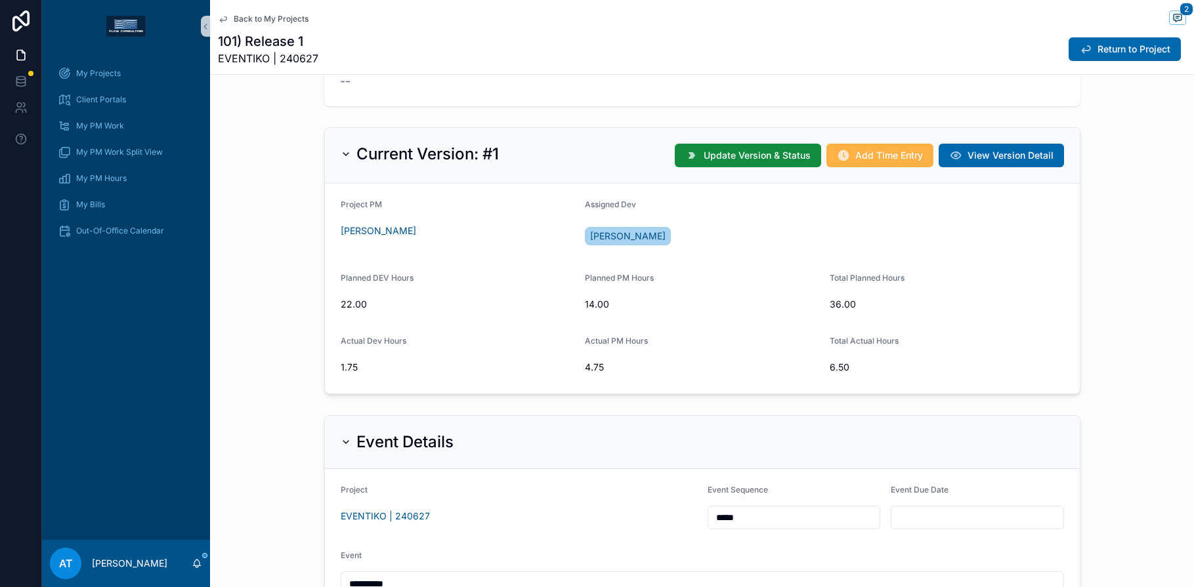
click at [901, 161] on span "Add Time Entry" at bounding box center [889, 155] width 68 height 13
